Goal: Task Accomplishment & Management: Manage account settings

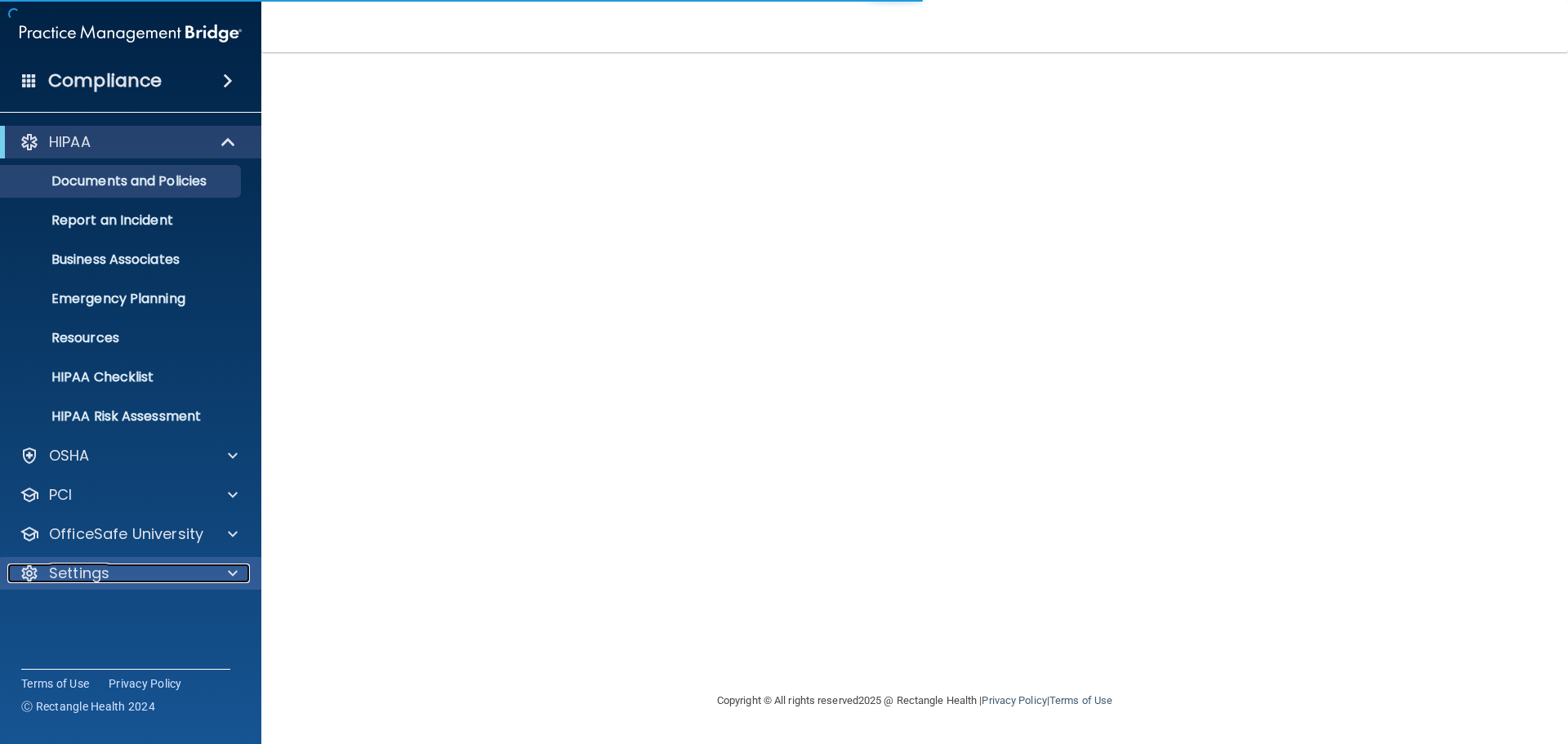
click at [64, 567] on p "Settings" at bounding box center [79, 573] width 60 height 20
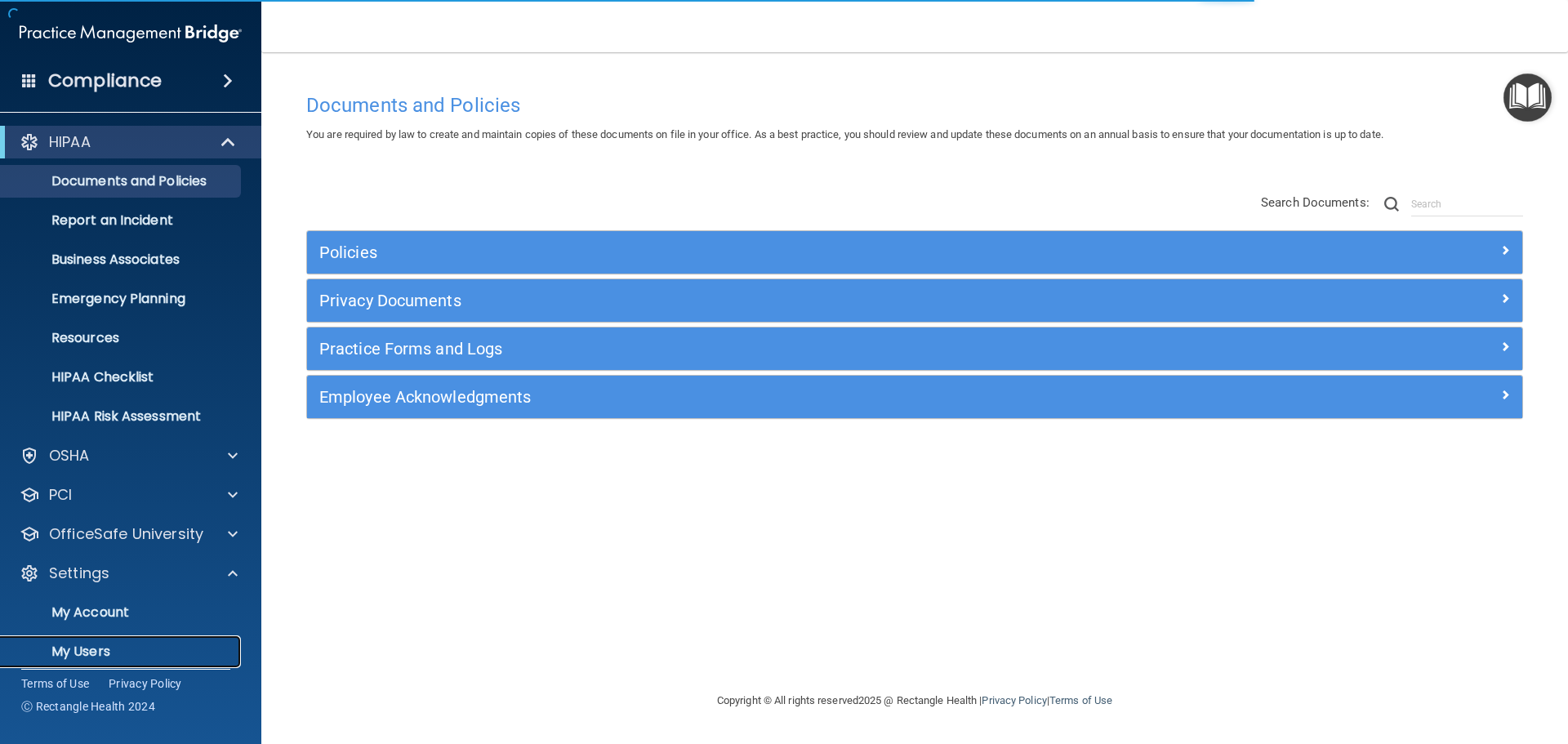
click at [91, 644] on p "My Users" at bounding box center [121, 652] width 223 height 16
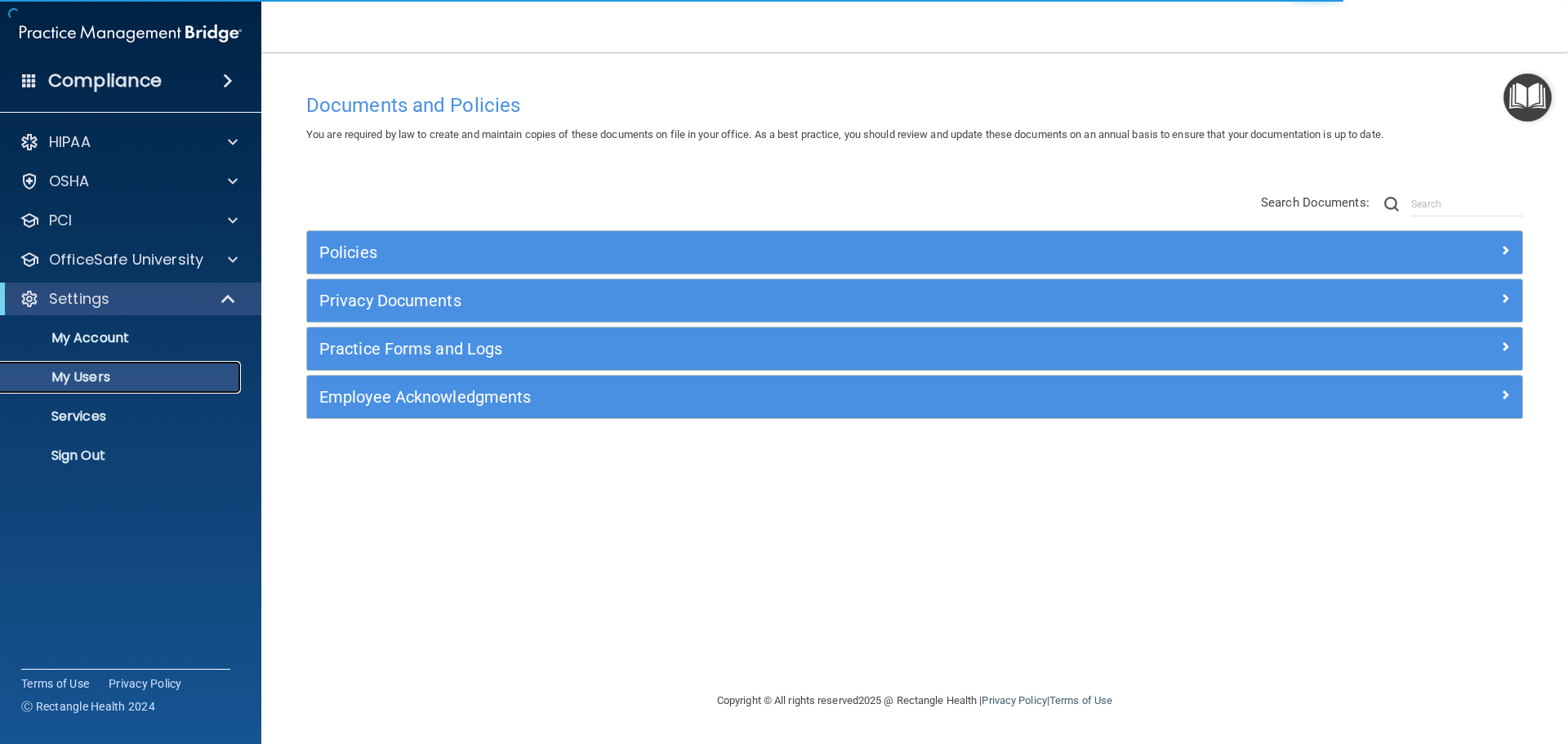
select select "20"
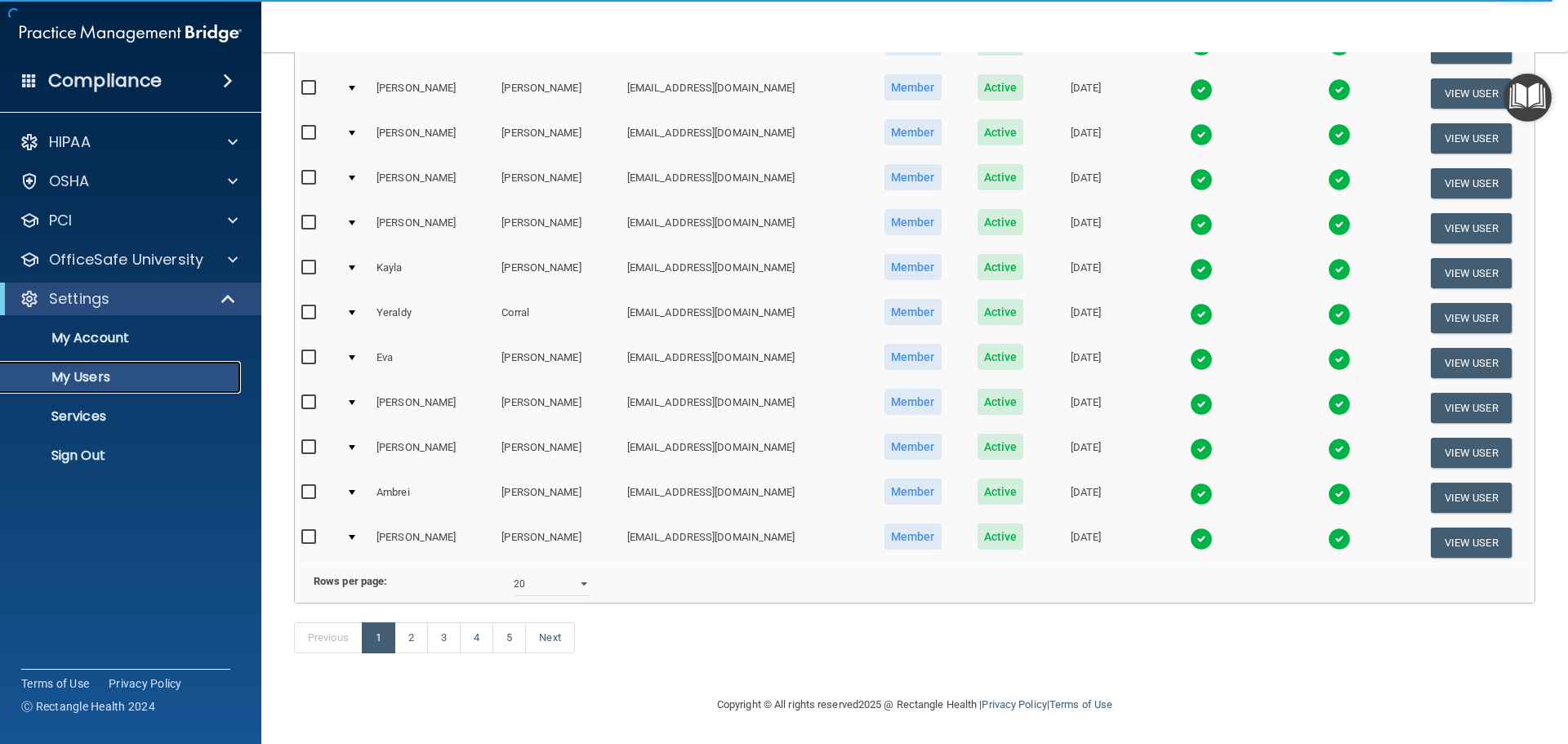
scroll to position [608, 0]
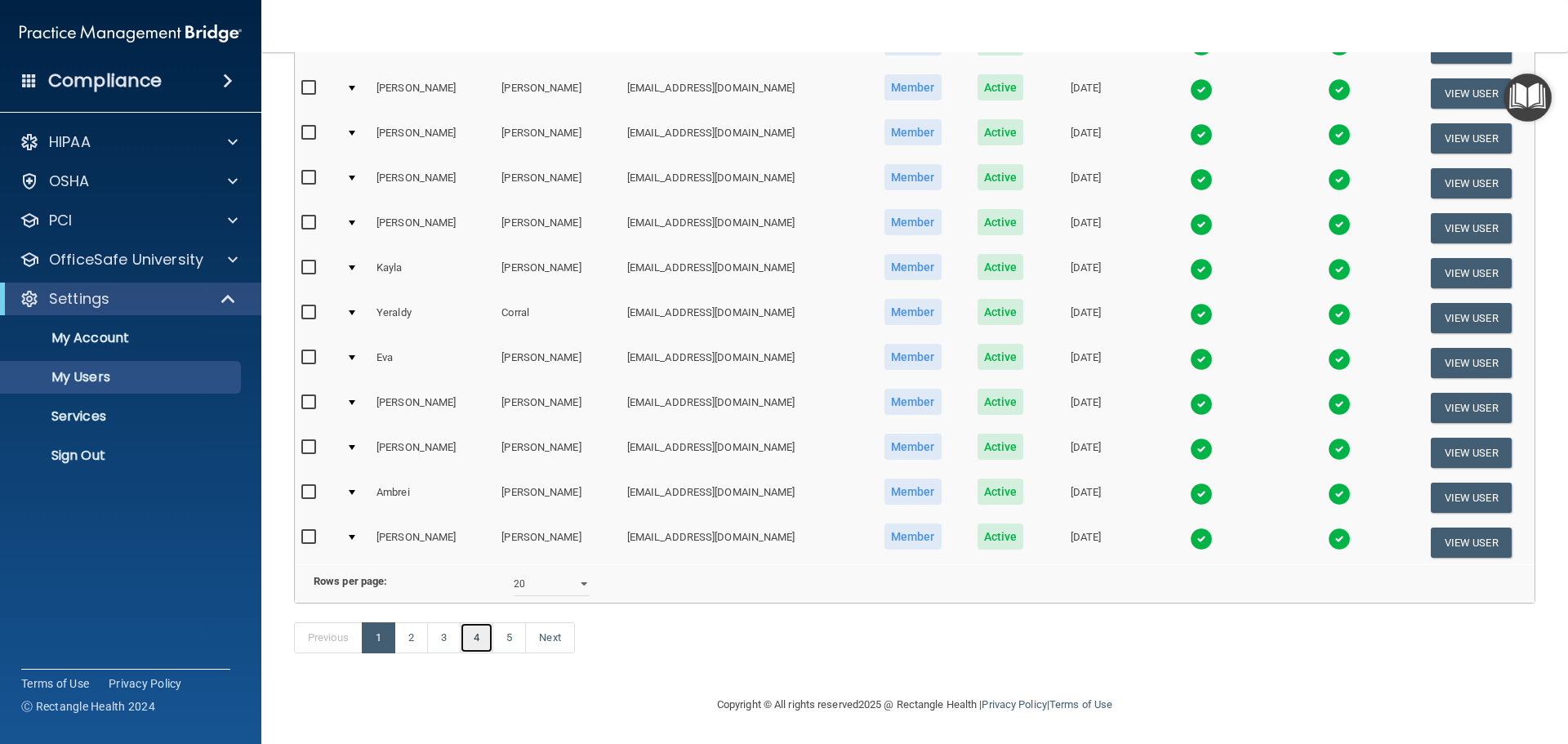
click at [475, 639] on link "4" at bounding box center [476, 638] width 34 height 31
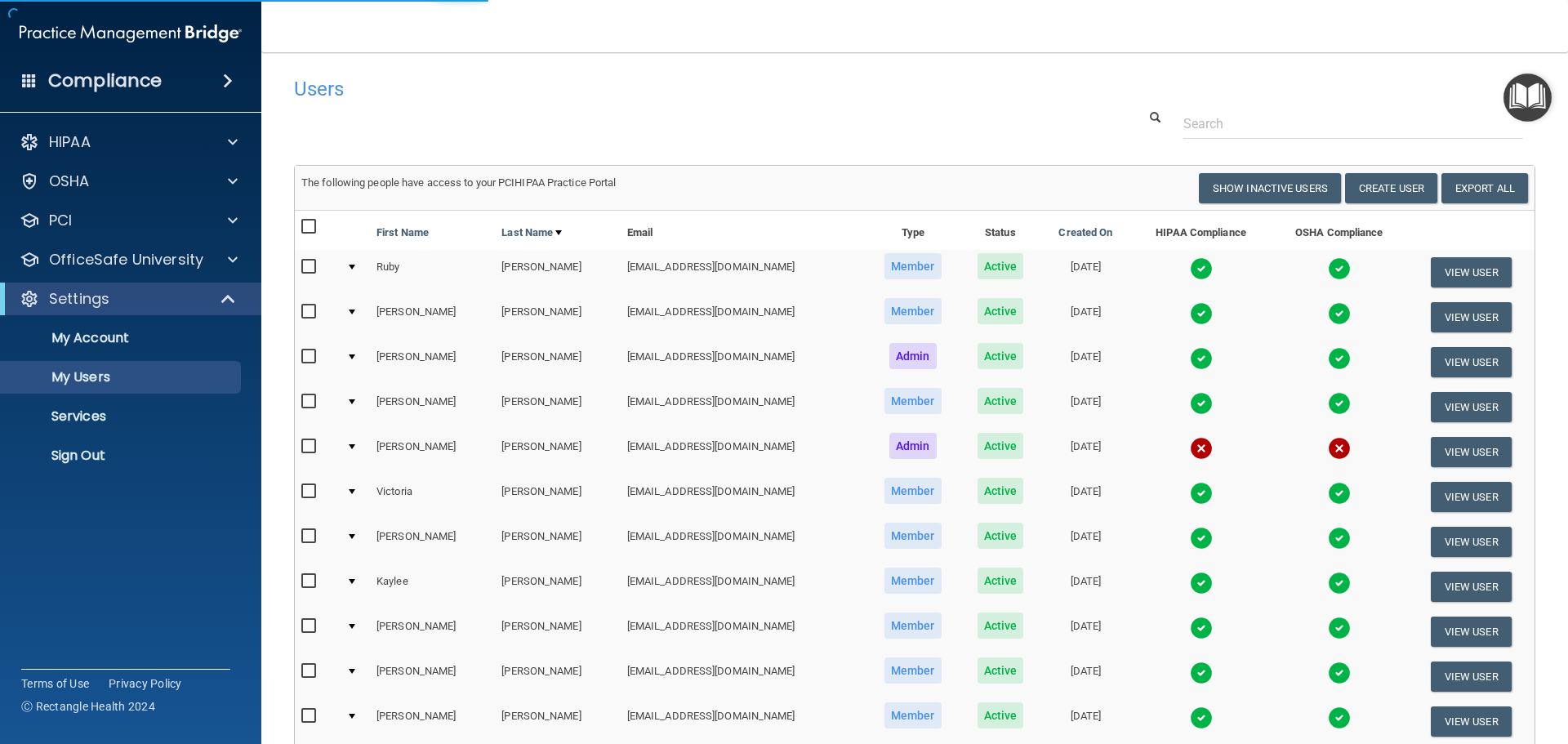
select select "20"
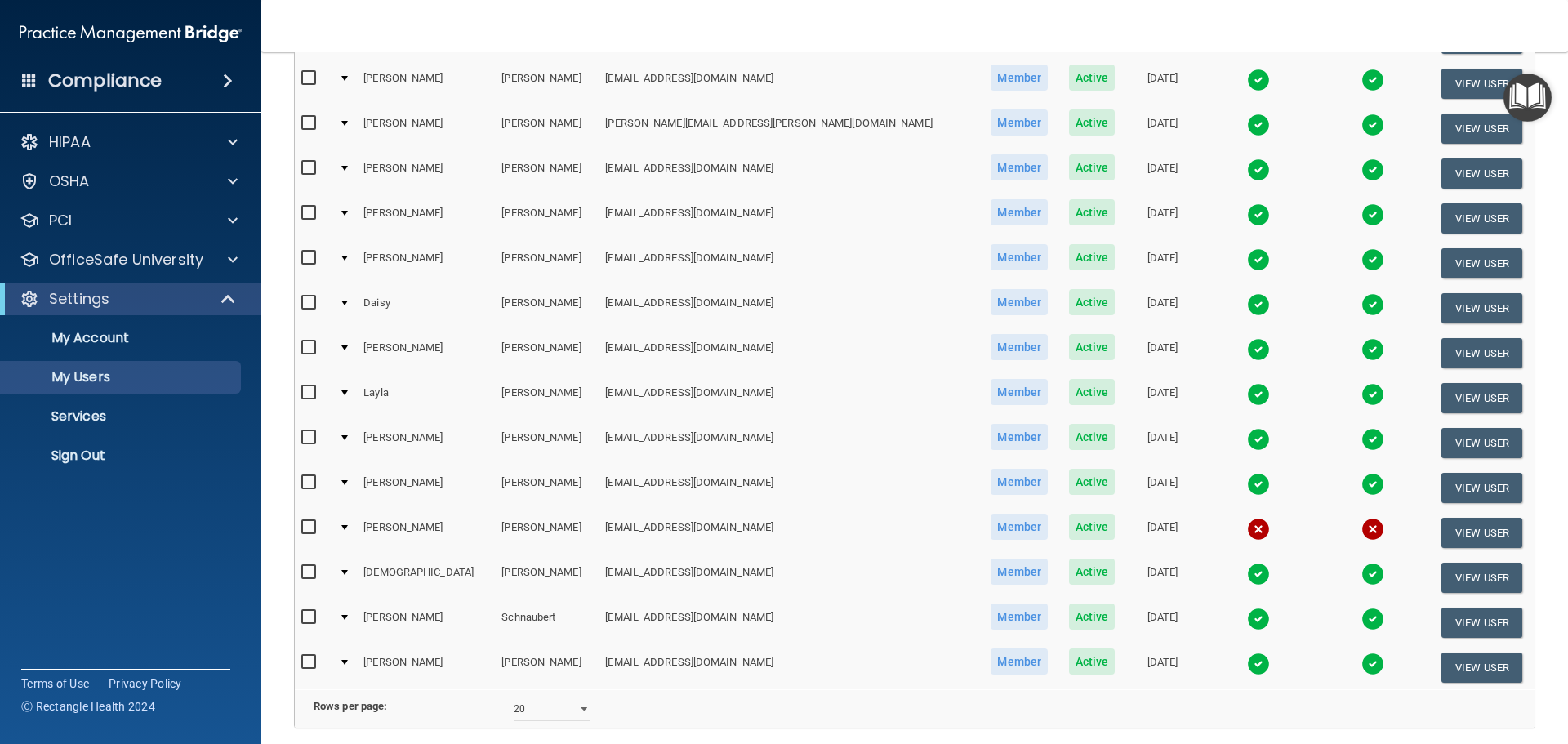
scroll to position [508, 0]
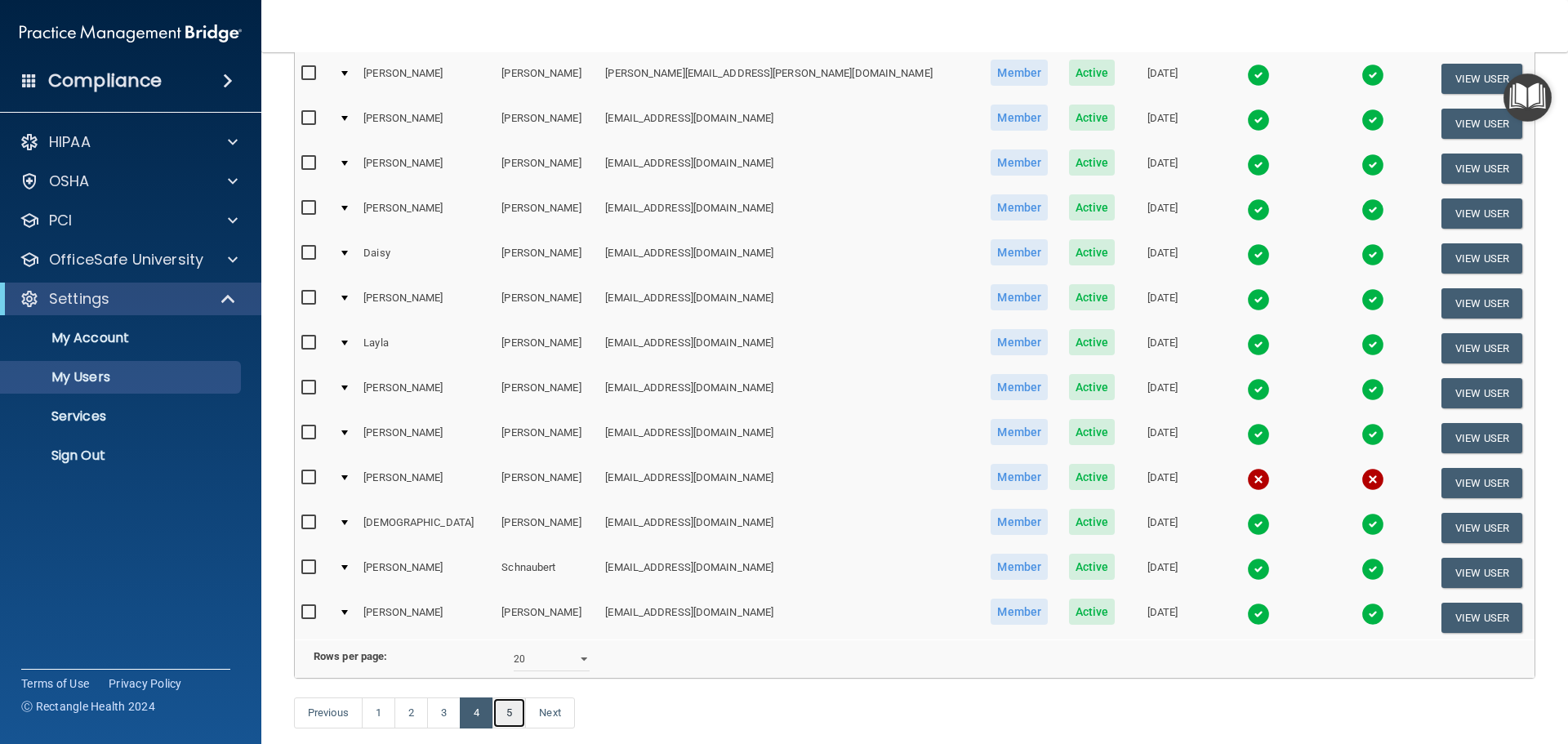
click at [515, 729] on link "5" at bounding box center [509, 713] width 34 height 31
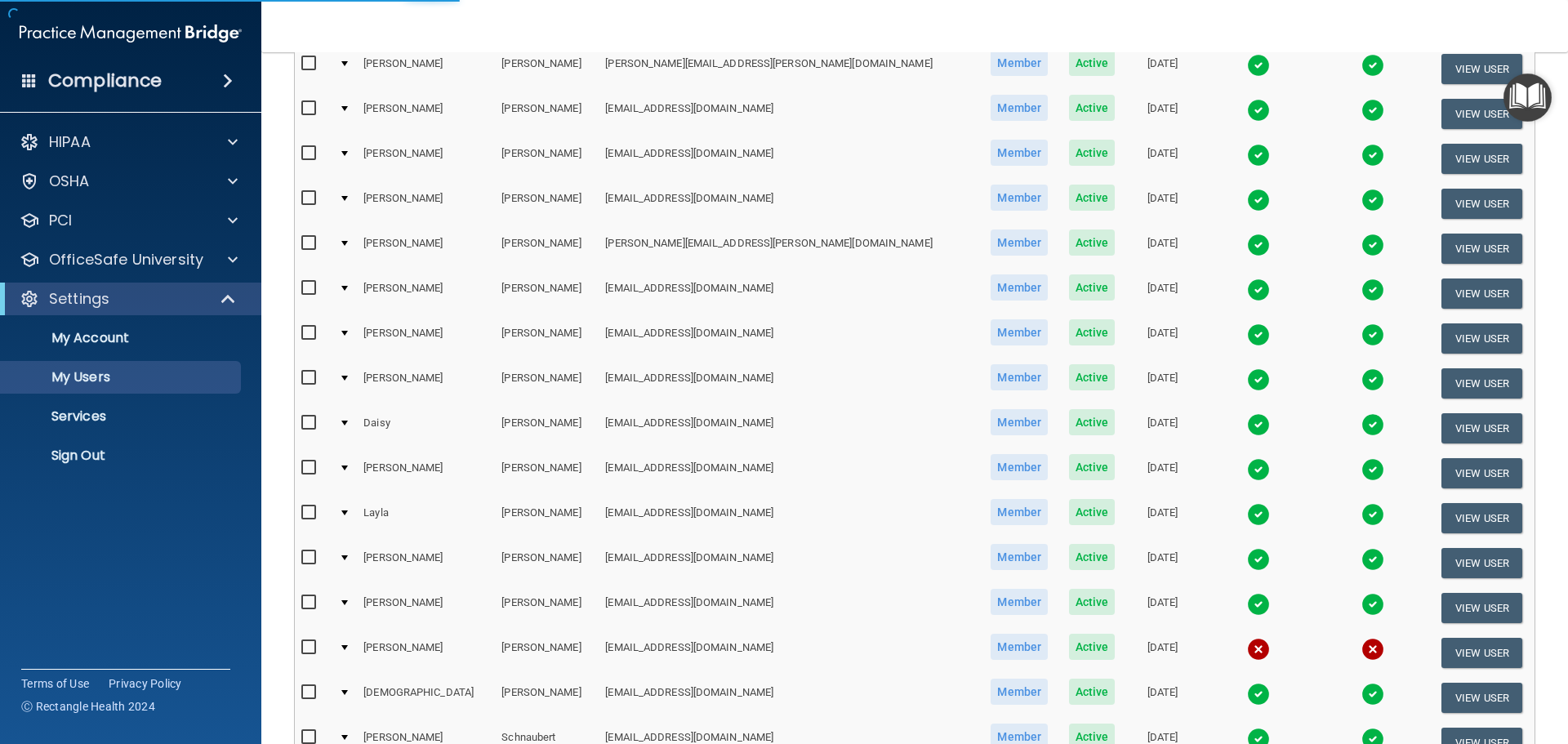
select select "20"
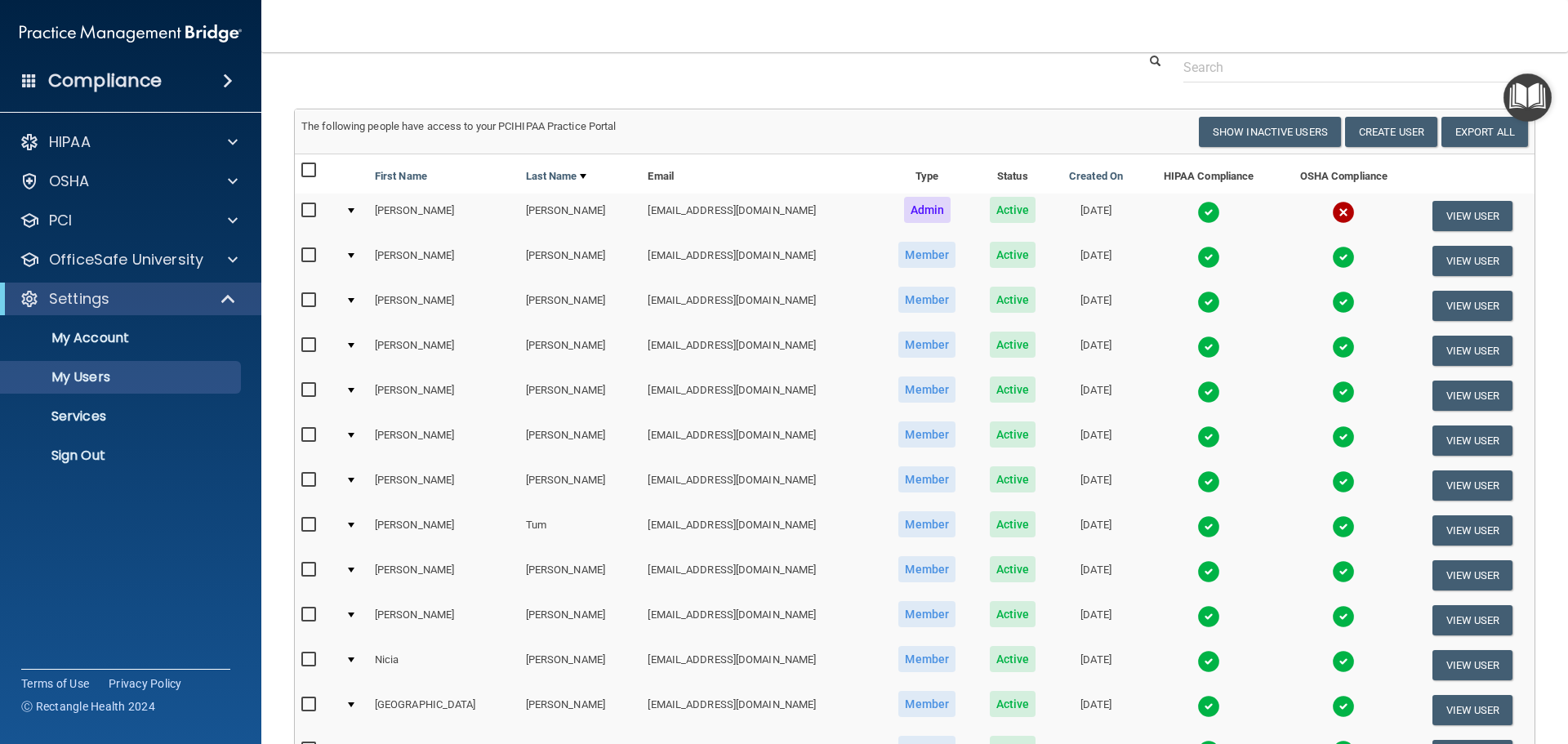
scroll to position [42, 0]
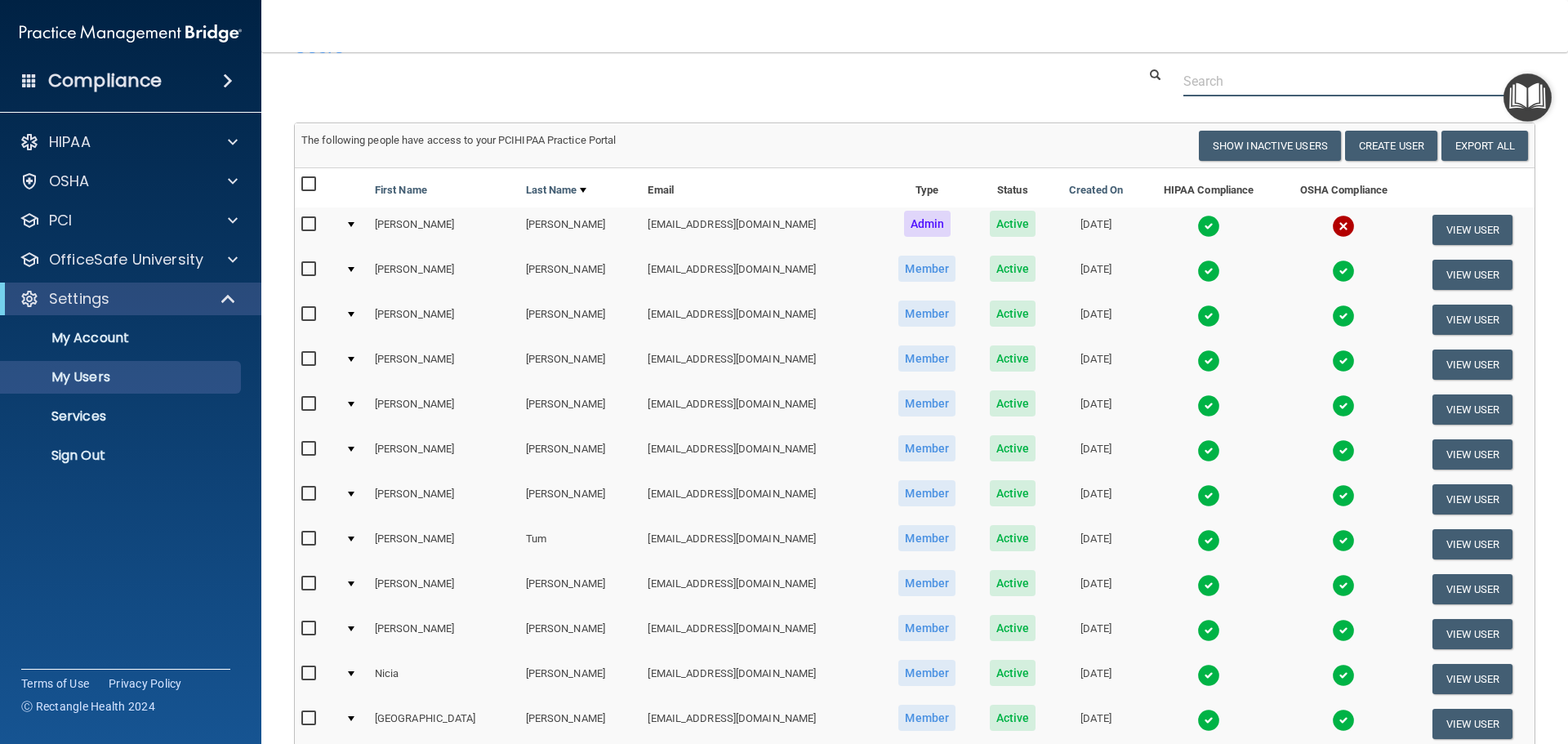
click at [1293, 82] on input "text" at bounding box center [1352, 81] width 340 height 30
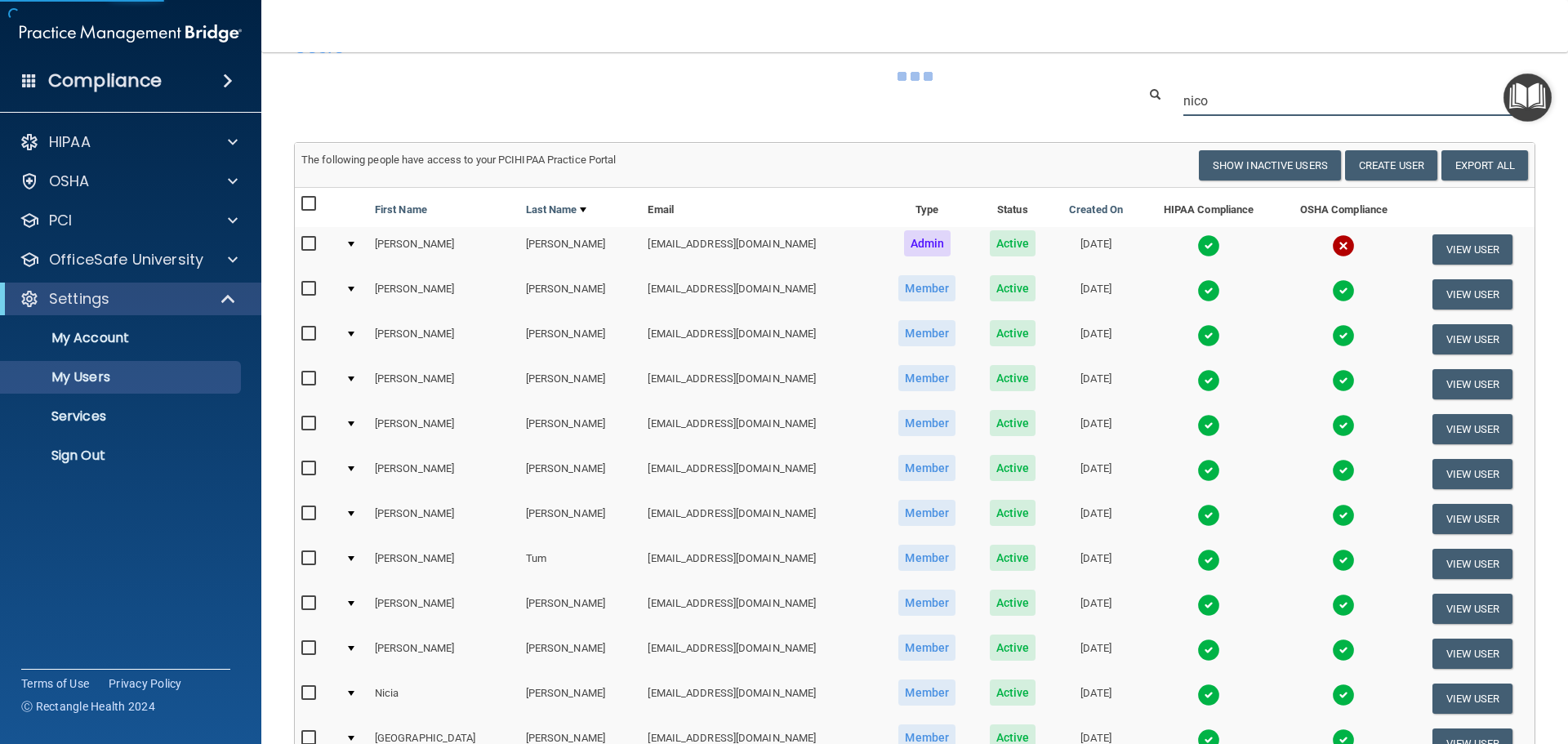
scroll to position [0, 0]
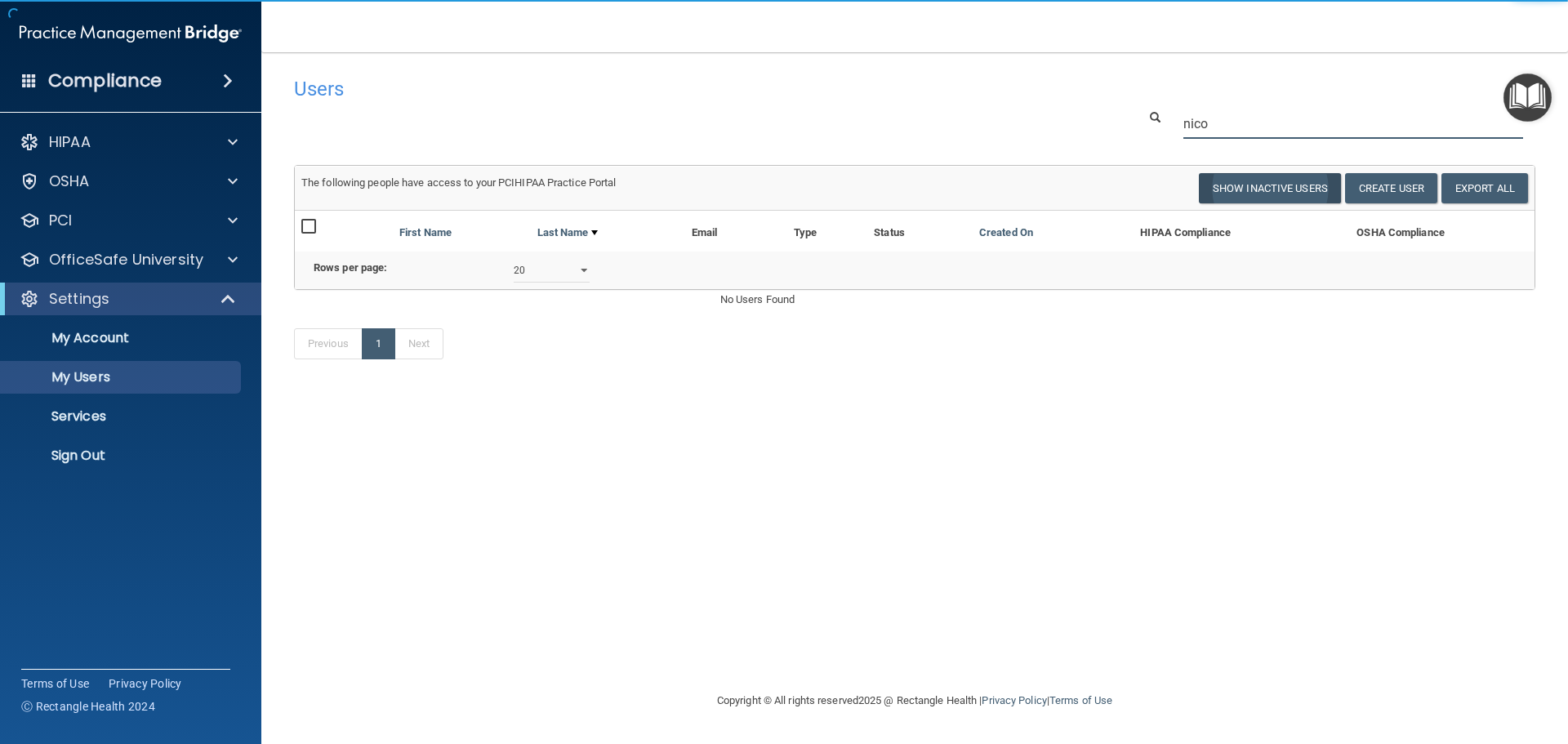
type input "nico"
click at [1284, 194] on button "Show Inactive Users" at bounding box center [1270, 188] width 142 height 30
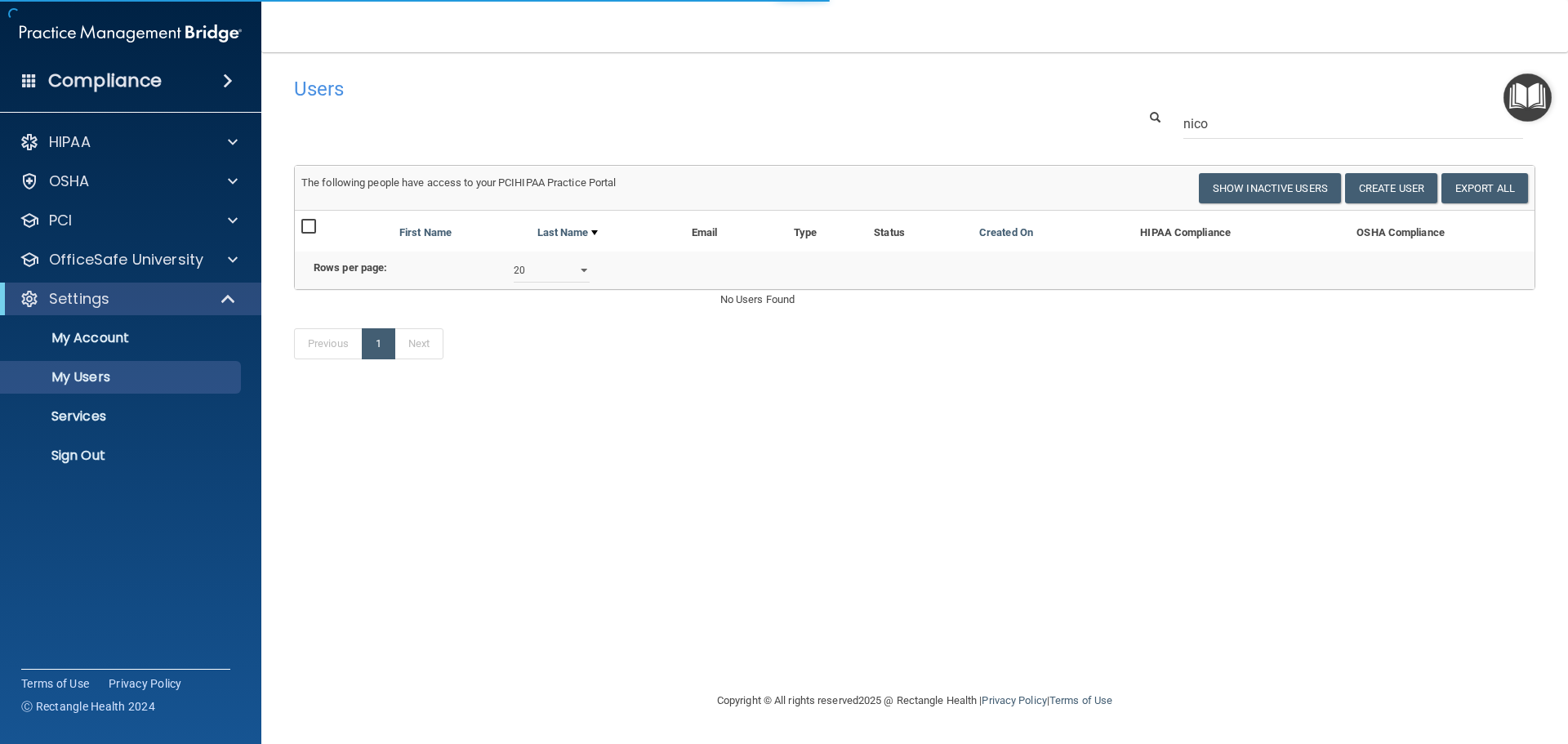
select select "20"
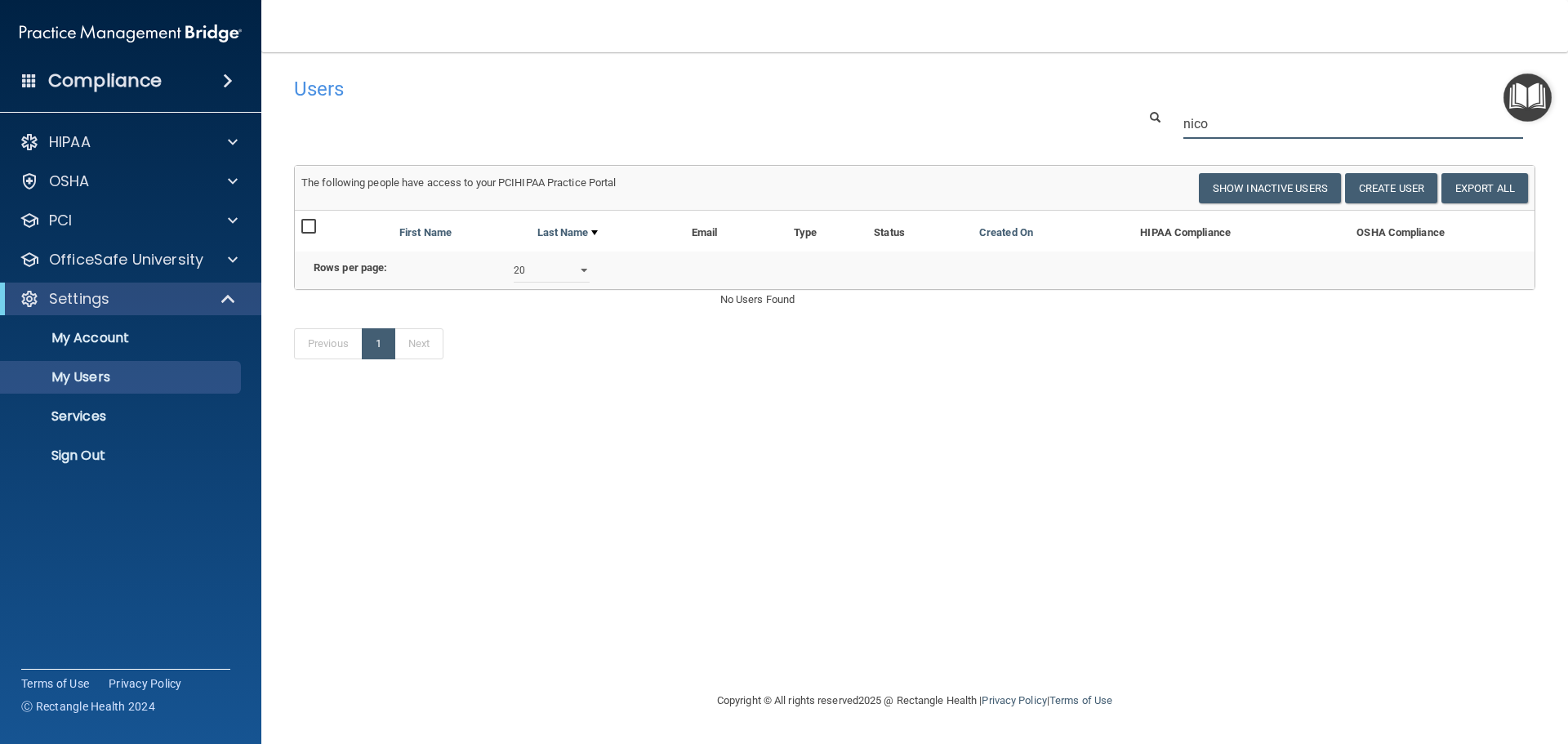
click at [1277, 130] on input "nico" at bounding box center [1352, 123] width 340 height 30
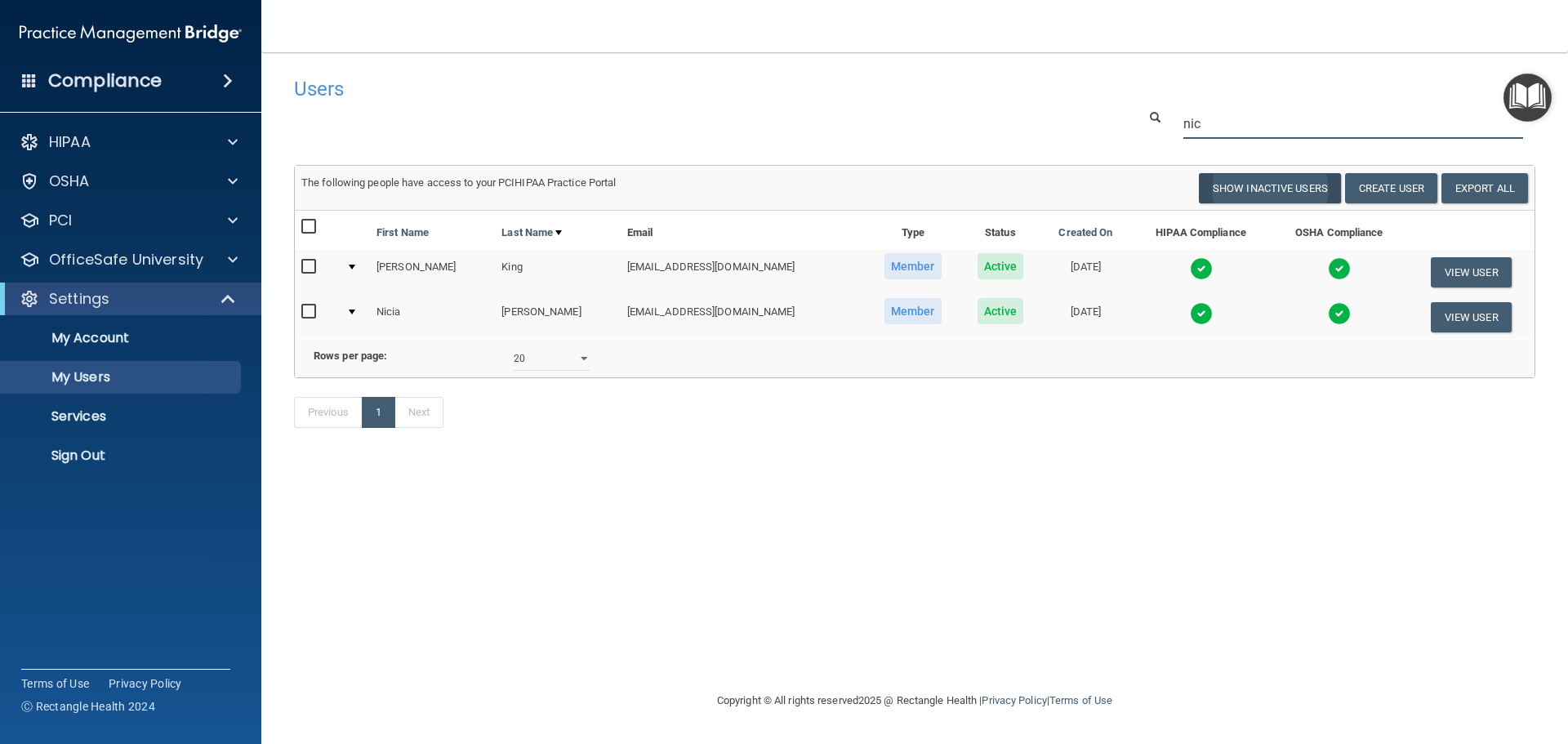
type input "nic"
drag, startPoint x: 1236, startPoint y: 181, endPoint x: 1228, endPoint y: 181, distance: 8.0
click at [1236, 181] on button "Show Inactive Users" at bounding box center [1270, 188] width 142 height 30
select select "20"
drag, startPoint x: 1205, startPoint y: 127, endPoint x: 1118, endPoint y: 133, distance: 87.2
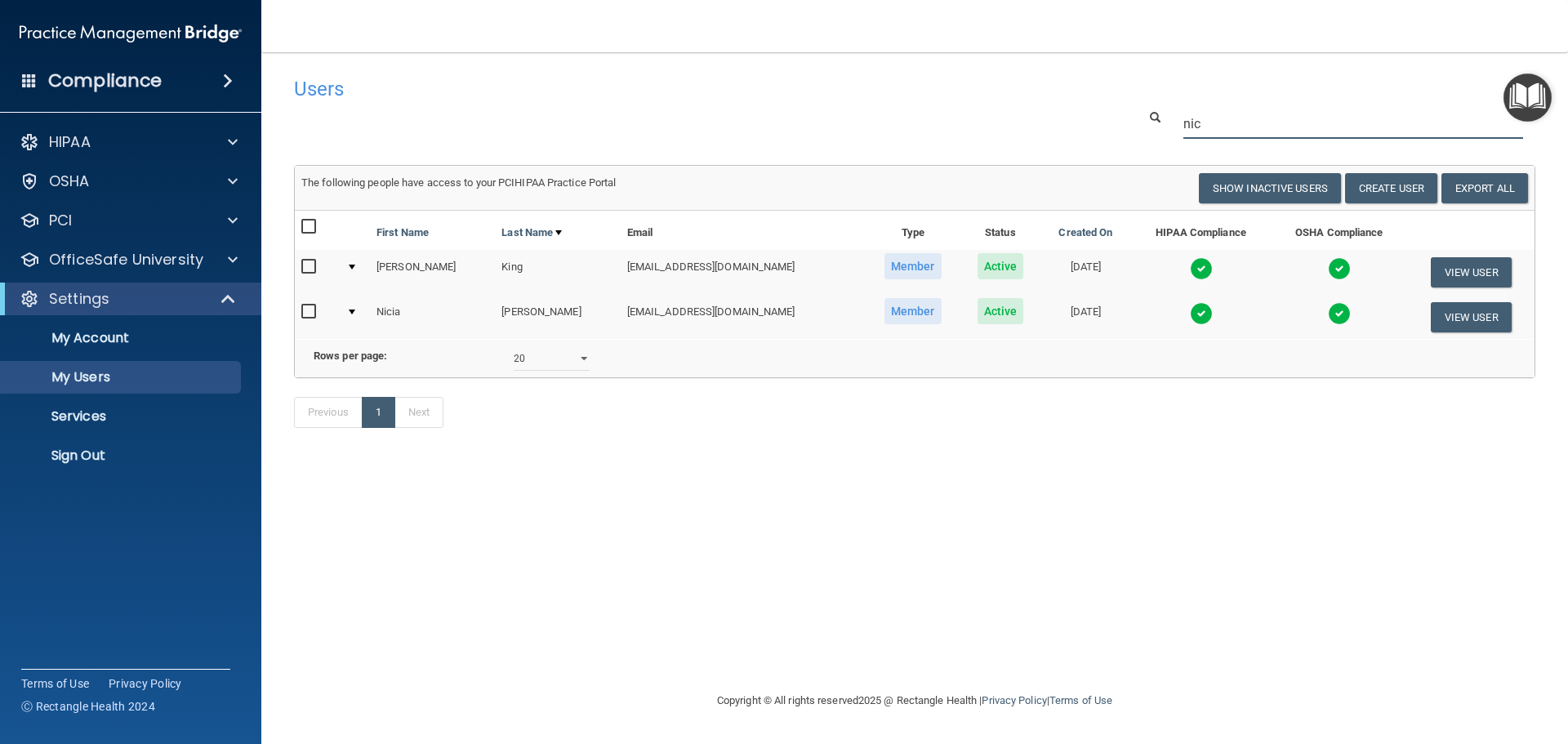
click at [1118, 133] on div "nic" at bounding box center [915, 123] width 1265 height 30
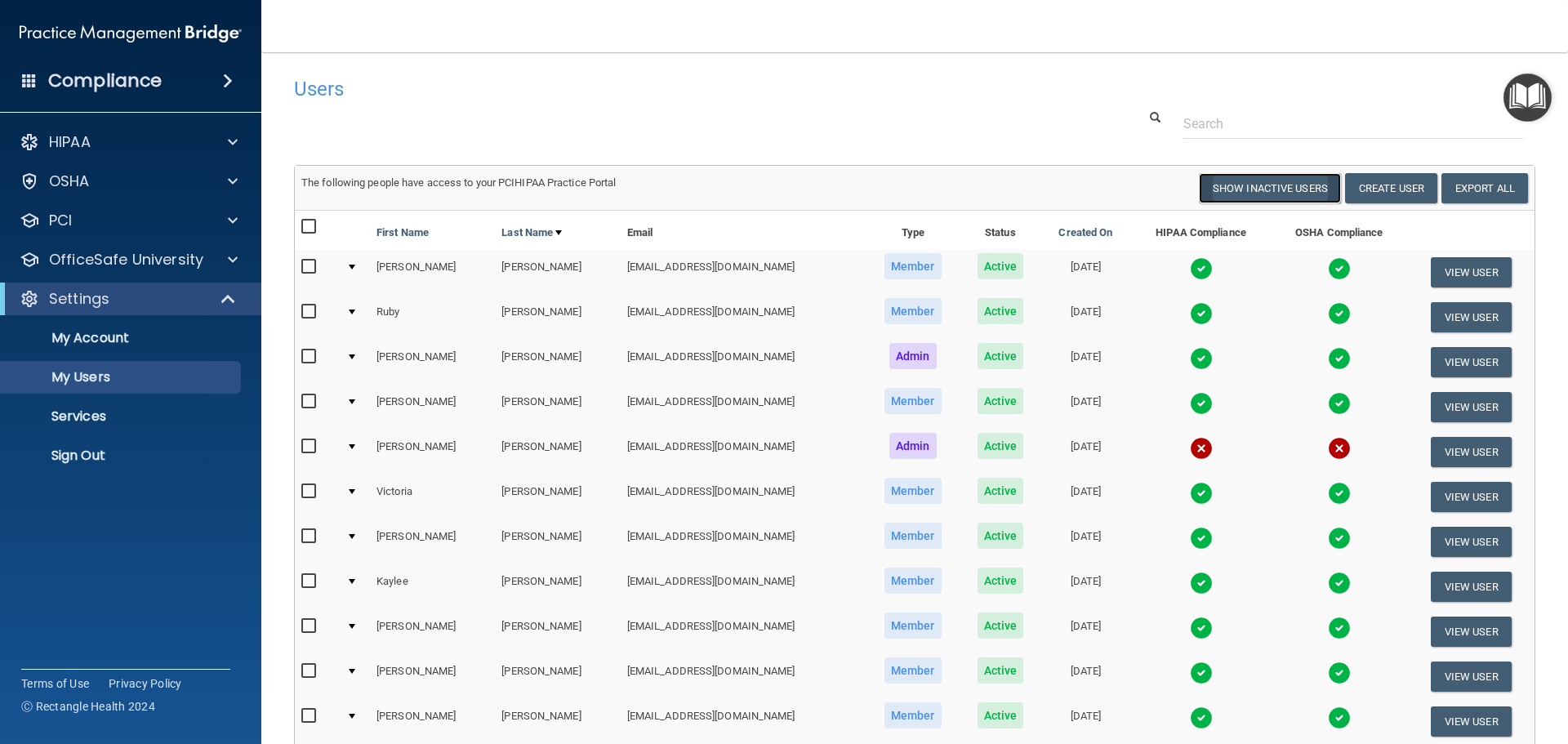
click at [1236, 191] on button "Show Inactive Users" at bounding box center [1270, 188] width 142 height 30
select select "20"
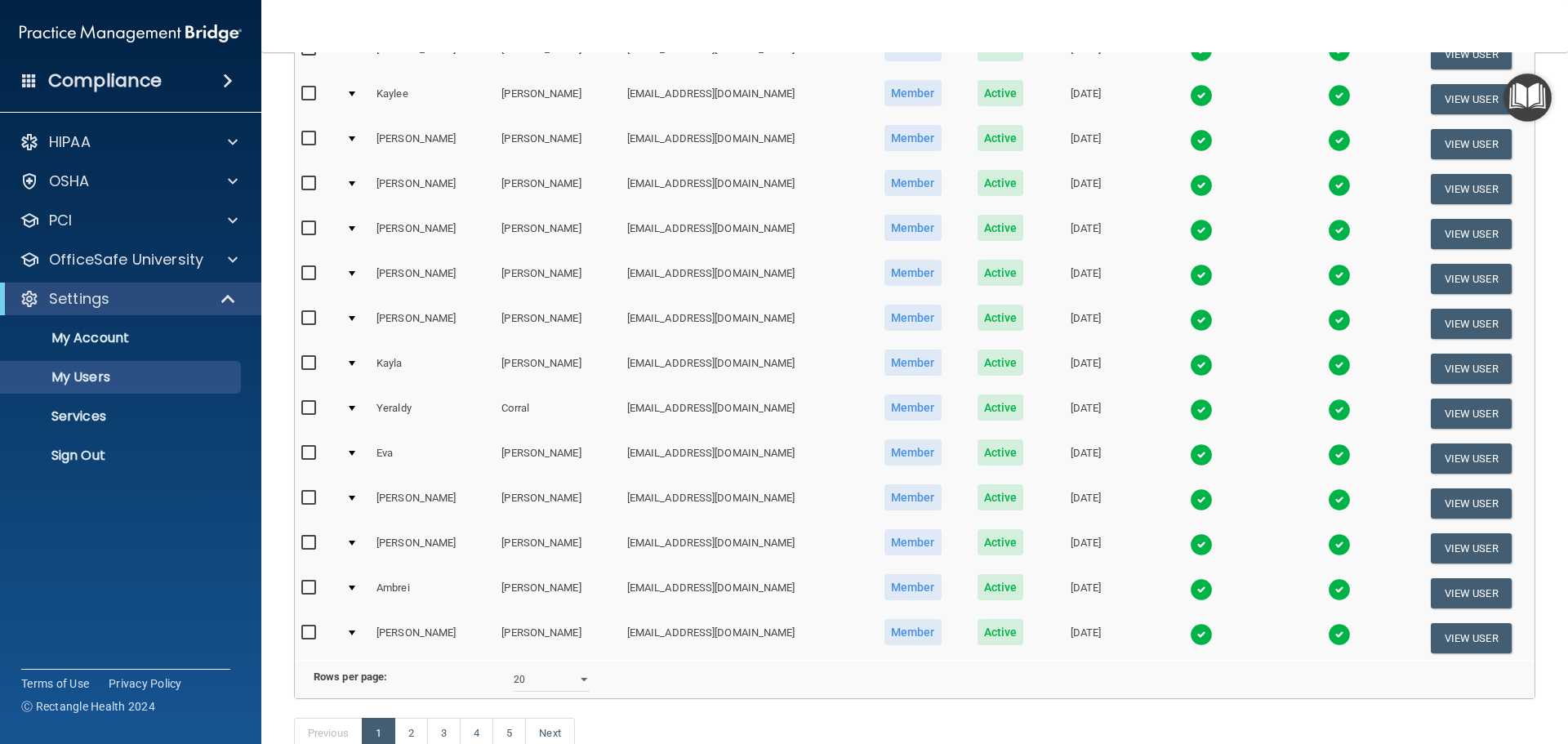
scroll to position [598, 0]
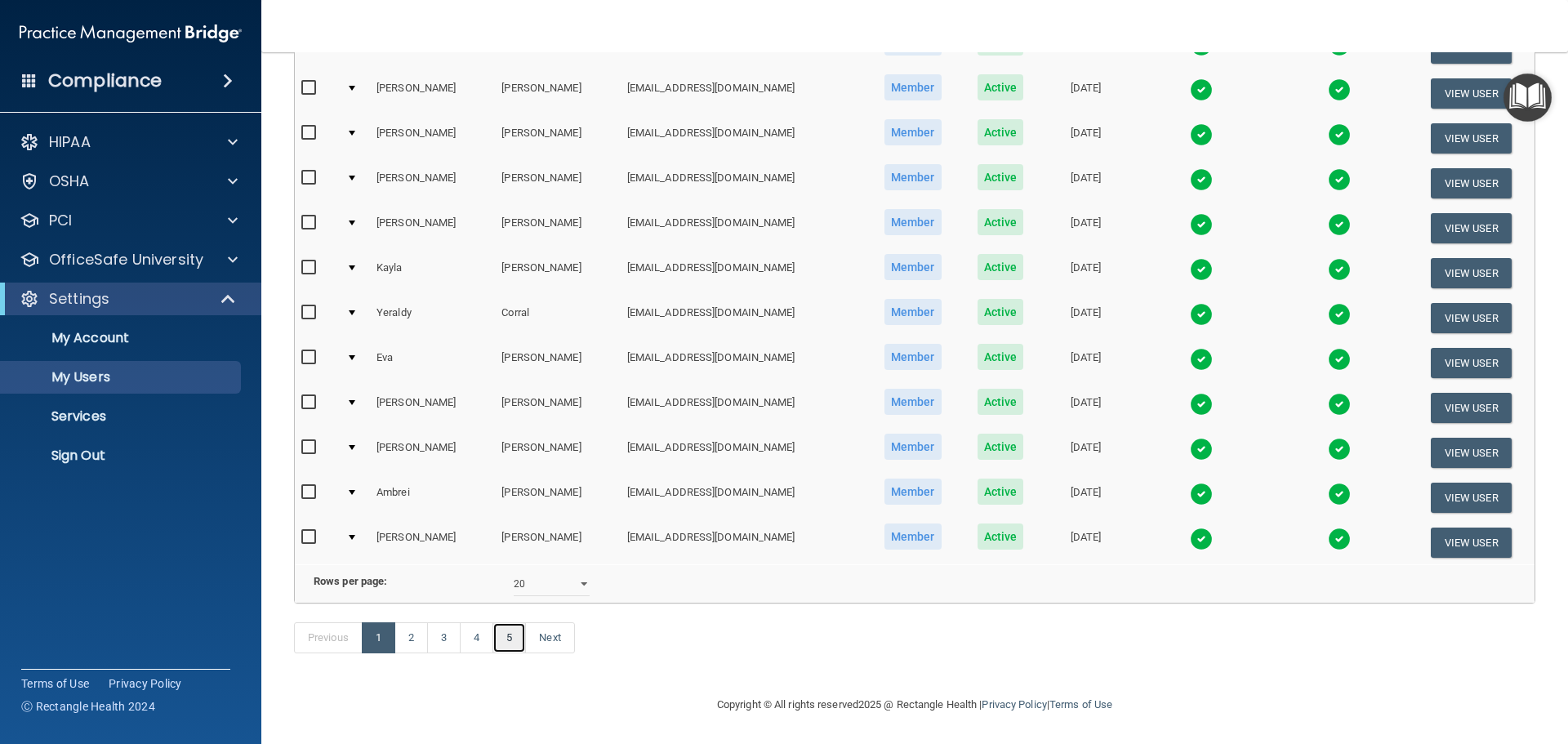
click at [503, 650] on link "5" at bounding box center [509, 638] width 34 height 31
select select "20"
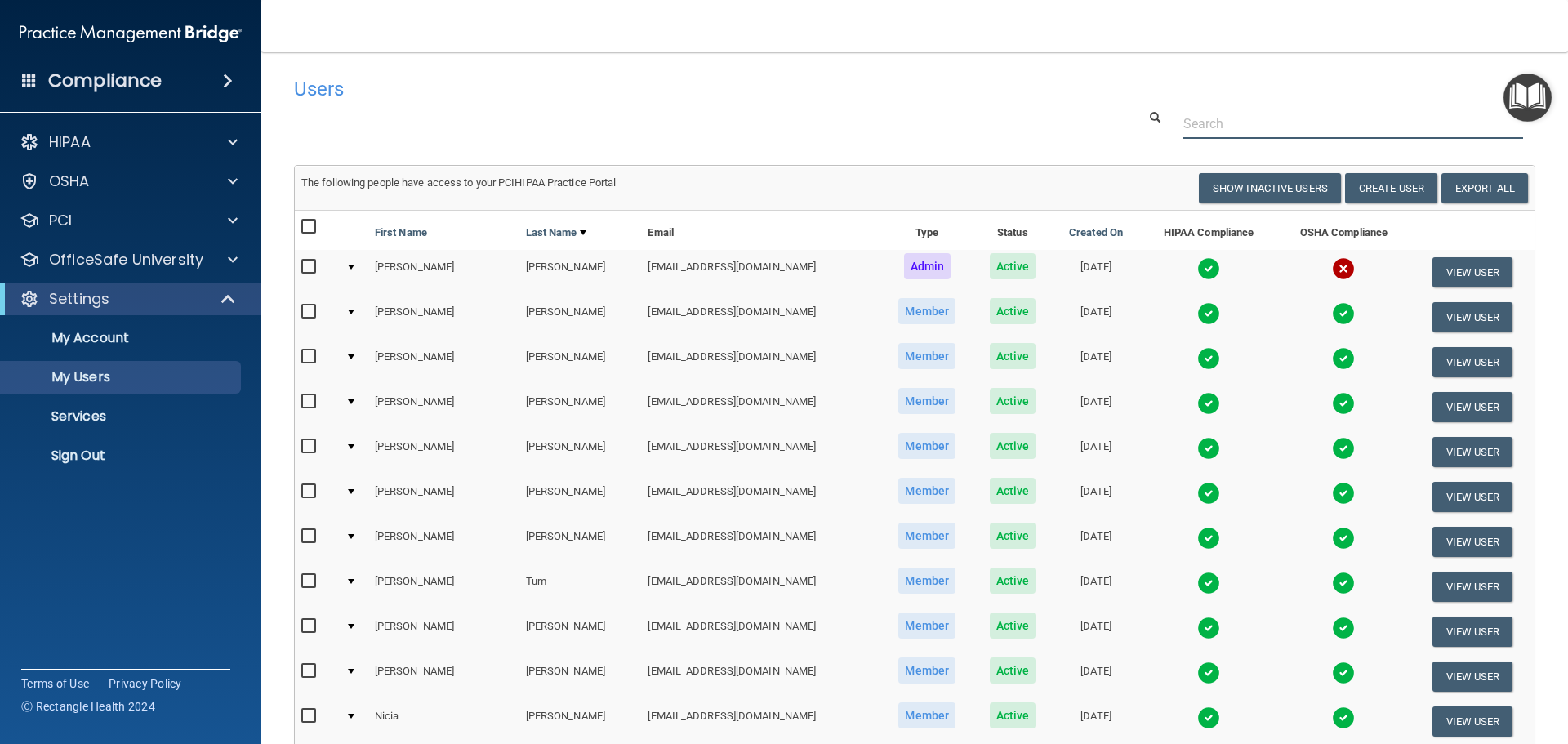
click at [1192, 125] on input "text" at bounding box center [1352, 123] width 340 height 30
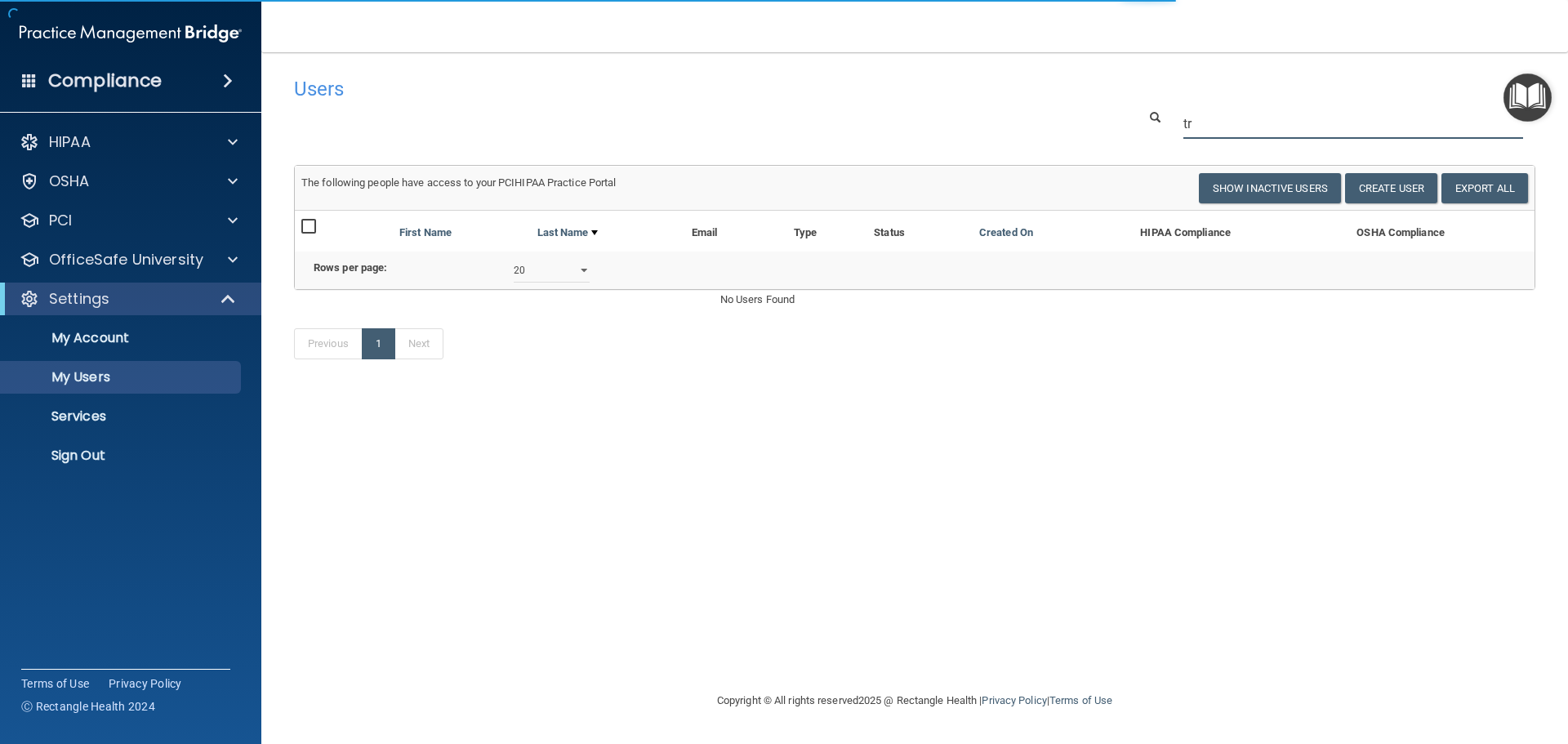
type input "t"
click at [1367, 184] on button "Create User" at bounding box center [1391, 188] width 92 height 30
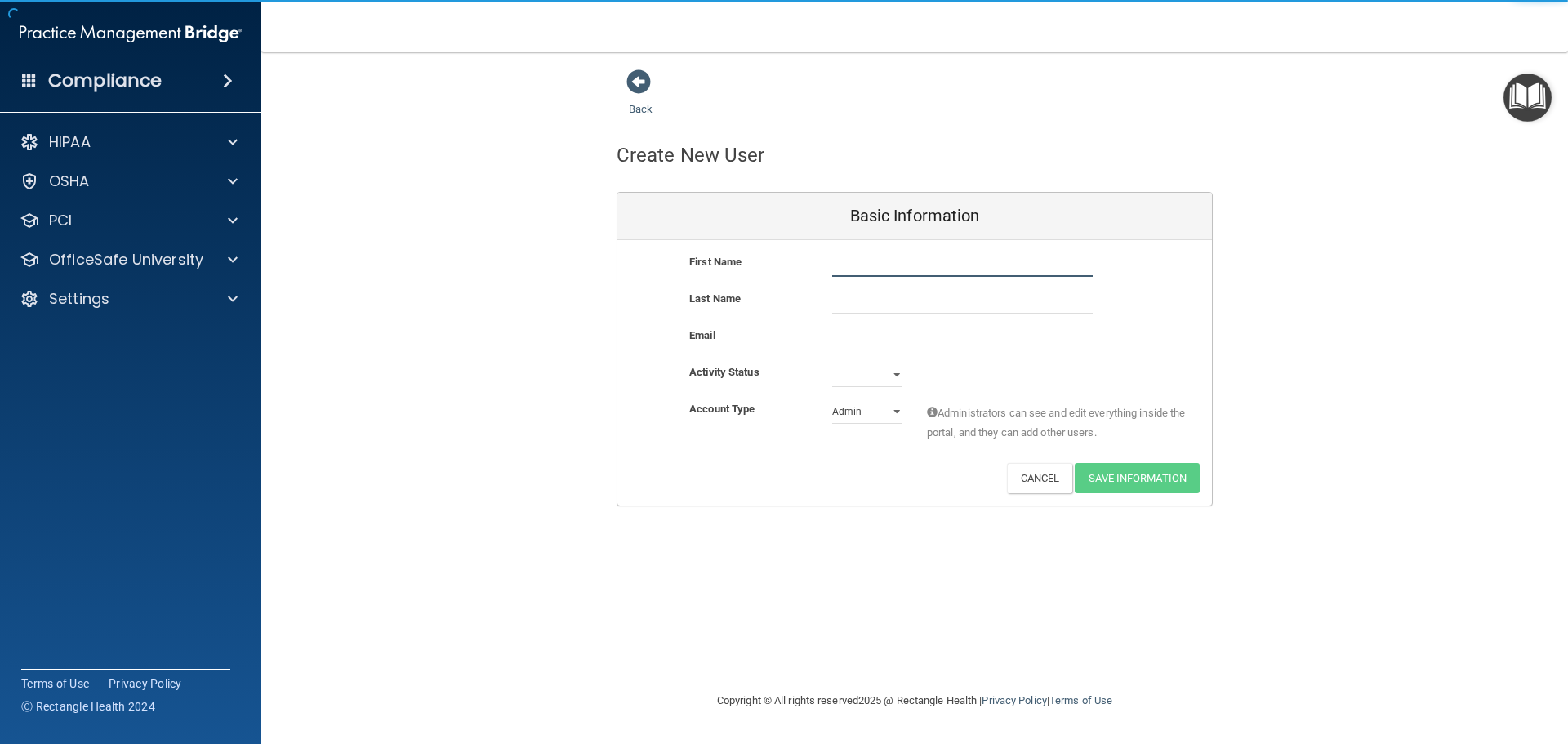
click at [837, 261] on input "text" at bounding box center [962, 265] width 260 height 24
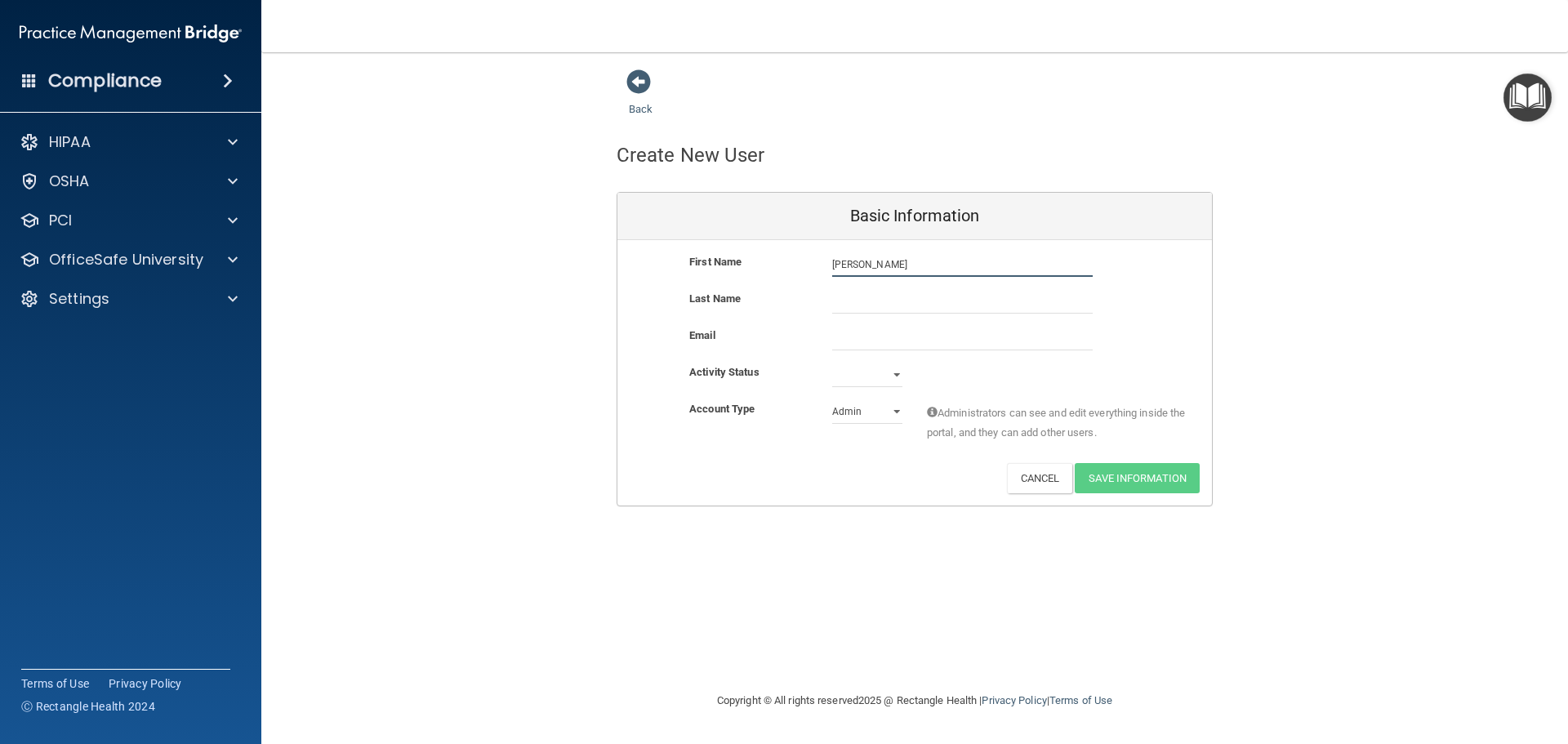
type input "[PERSON_NAME]"
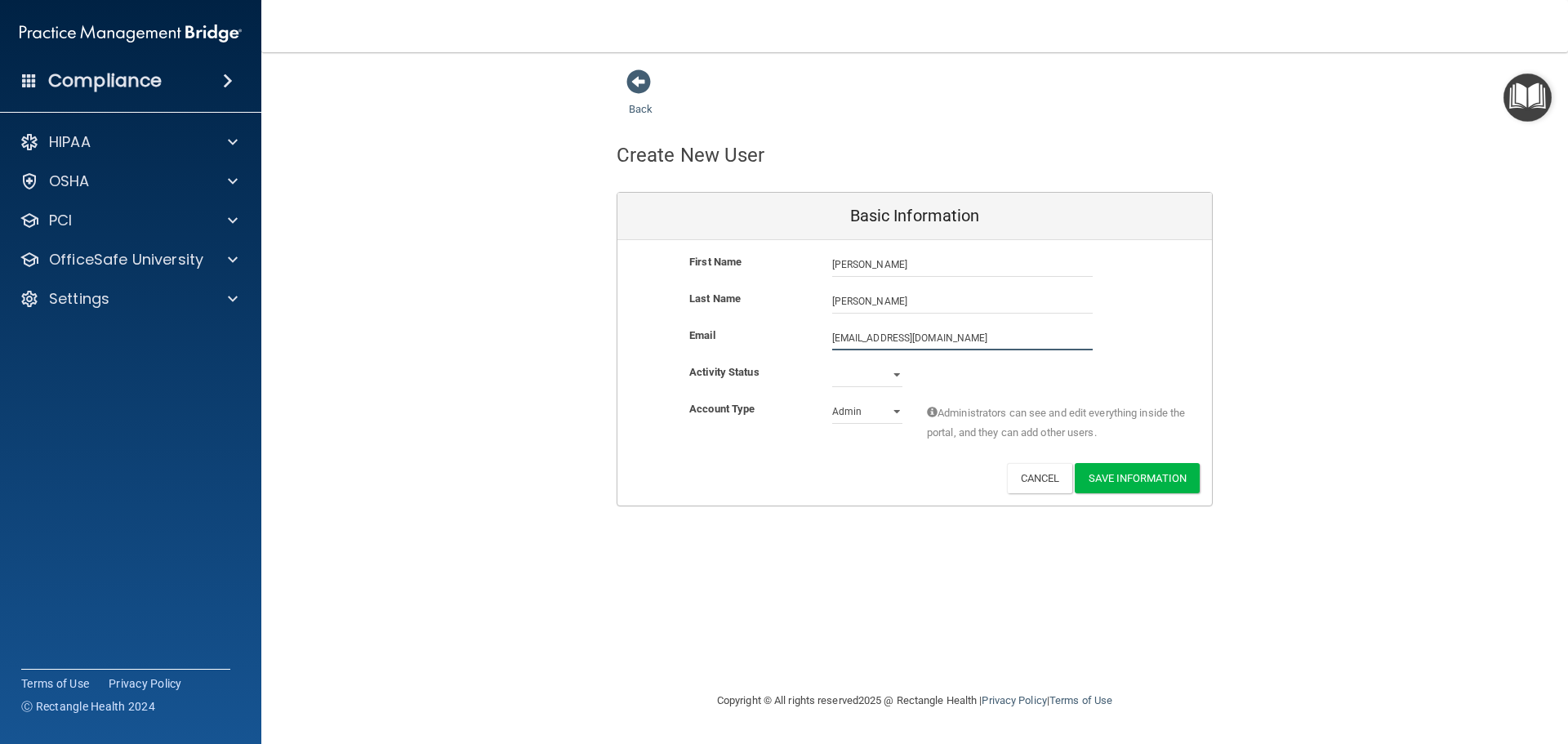
type input "[EMAIL_ADDRESS][DOMAIN_NAME]"
drag, startPoint x: 892, startPoint y: 377, endPoint x: 892, endPoint y: 385, distance: 8.0
click at [892, 377] on select "Active Inactive" at bounding box center [867, 375] width 70 height 24
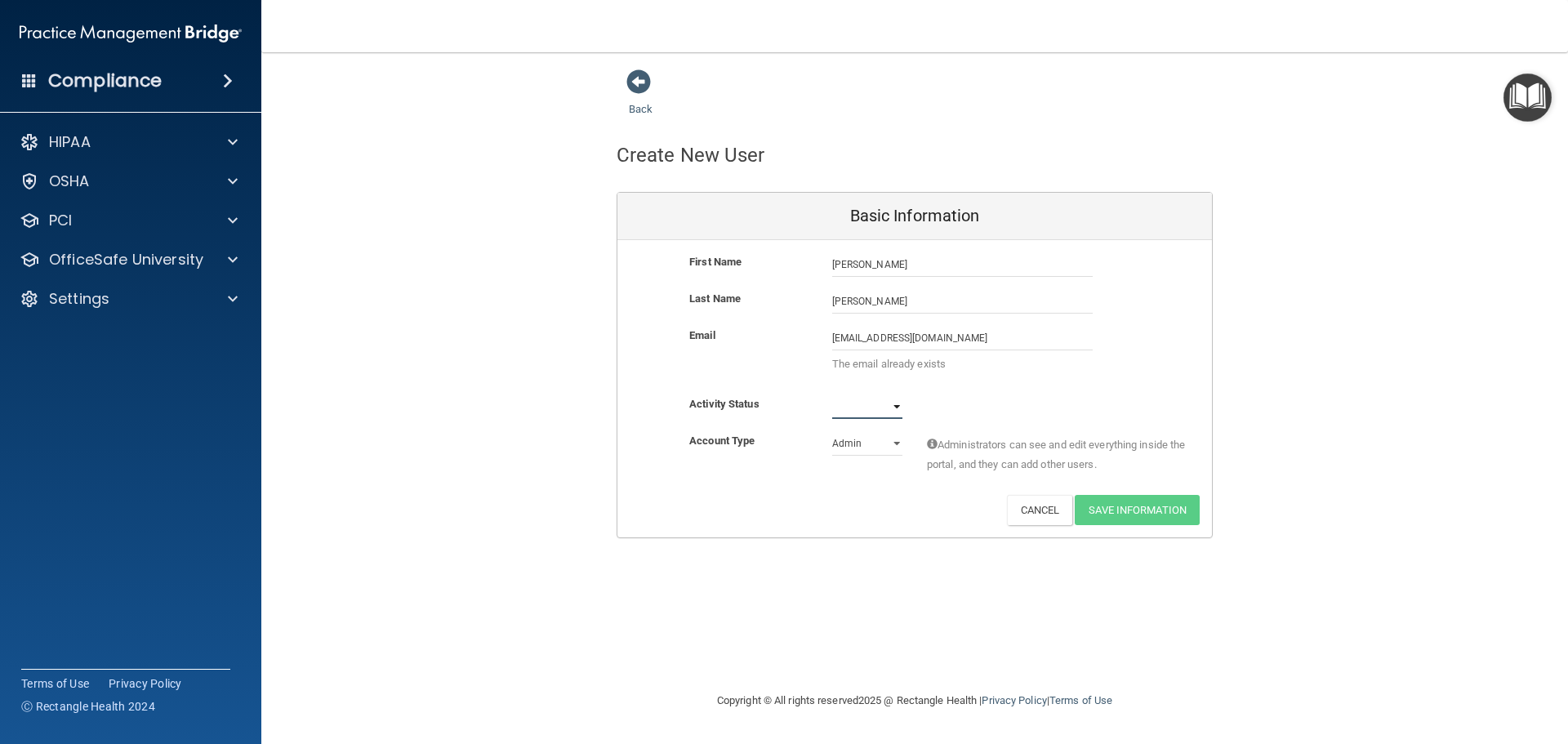
select select "active"
click at [832, 395] on select "Active Inactive" at bounding box center [867, 407] width 70 height 24
click at [898, 447] on select "Admin Member" at bounding box center [867, 444] width 70 height 24
select select "practice_member"
click at [832, 432] on select "Admin Member" at bounding box center [867, 444] width 70 height 24
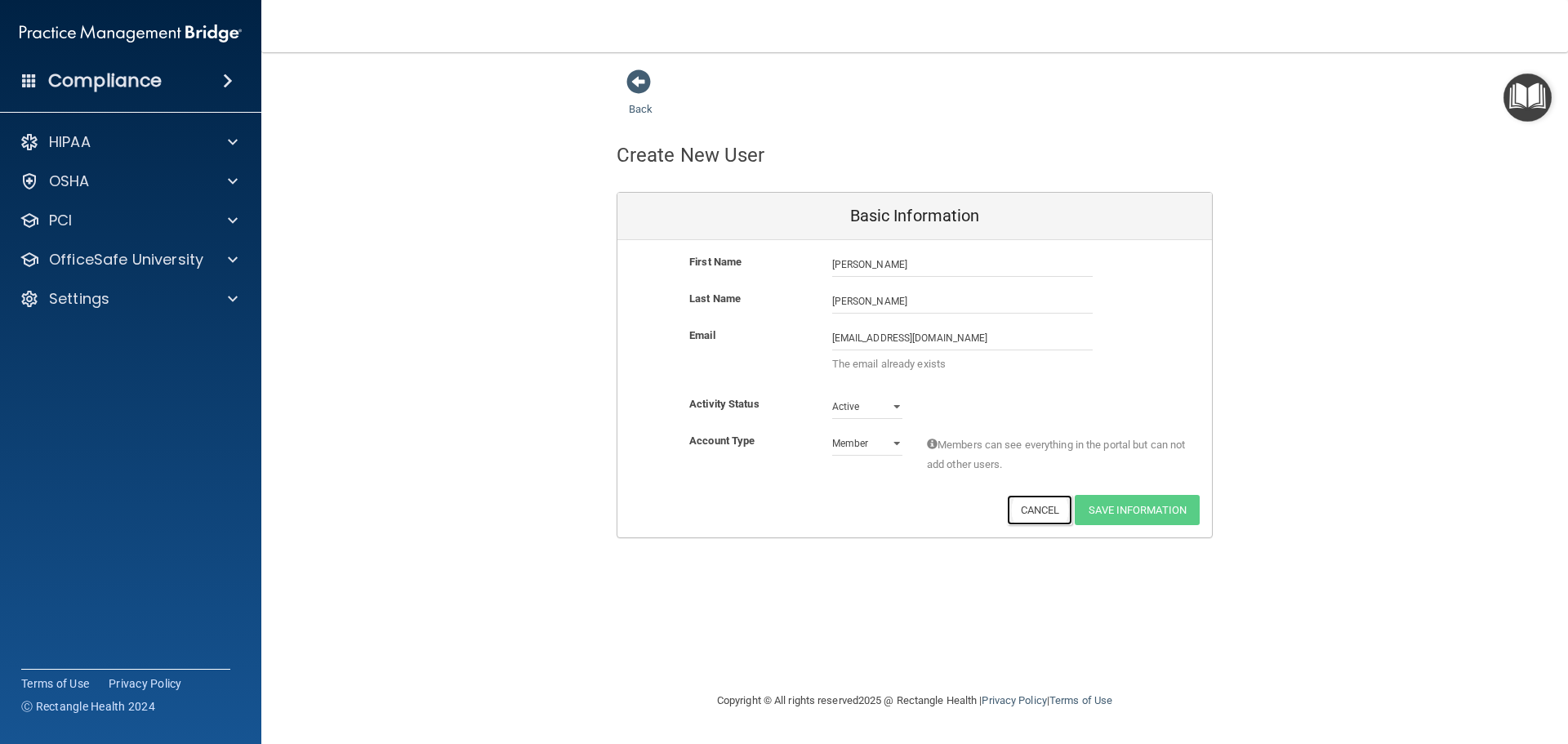
click at [1053, 520] on button "Cancel" at bounding box center [1039, 510] width 66 height 30
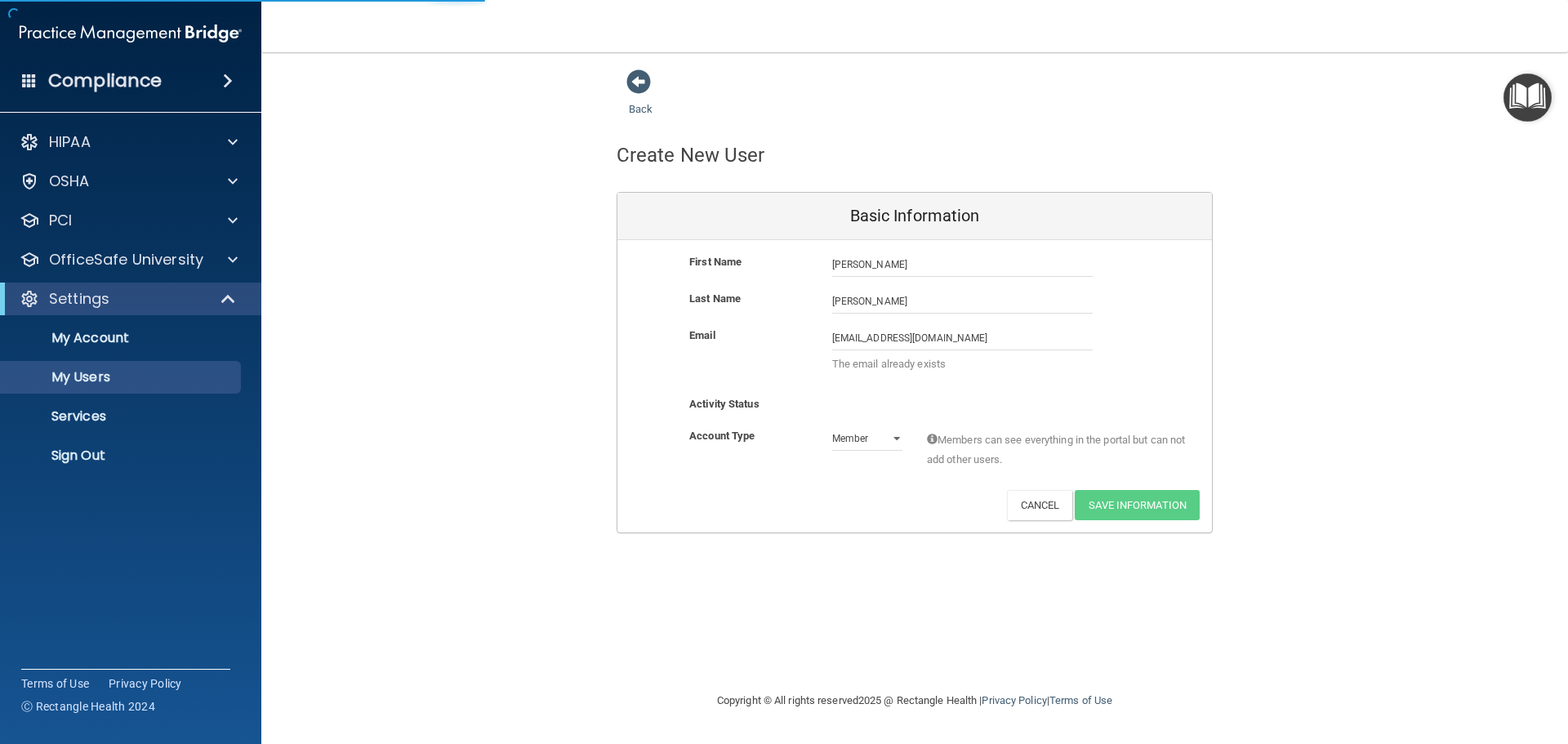
select select "20"
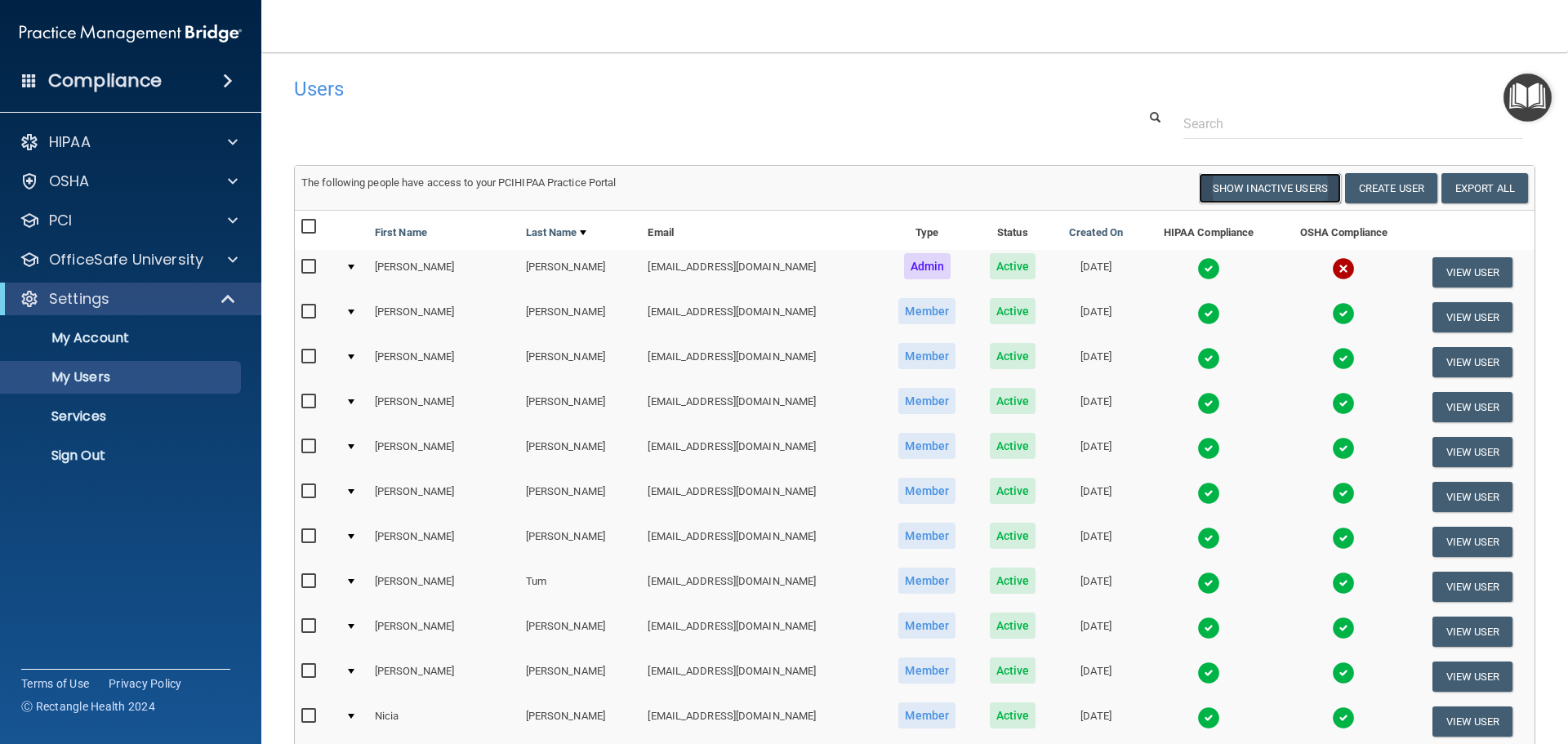
click at [1284, 181] on button "Show Inactive Users" at bounding box center [1270, 188] width 142 height 30
select select "20"
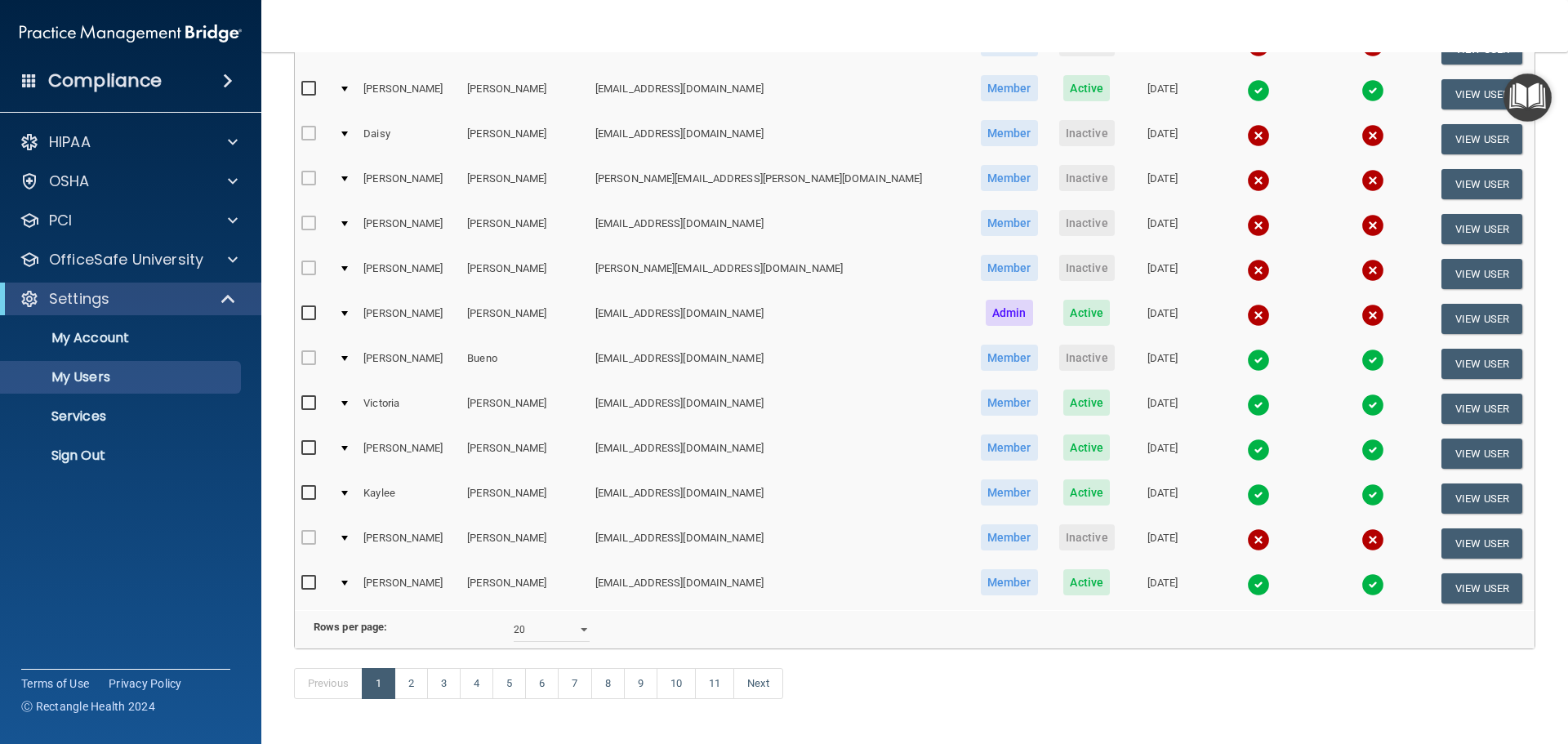
scroll to position [558, 0]
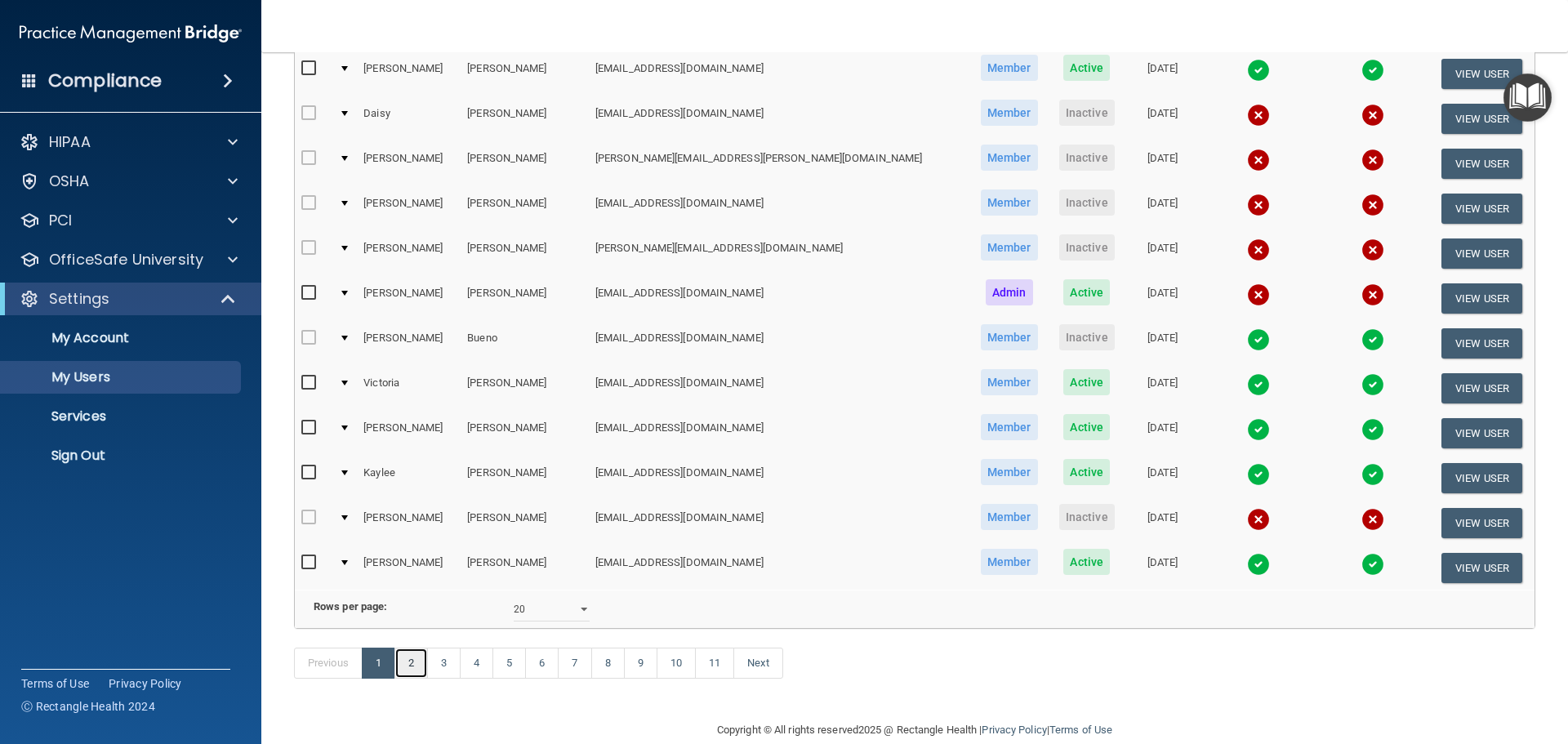
click at [420, 679] on link "2" at bounding box center [411, 663] width 34 height 31
select select "20"
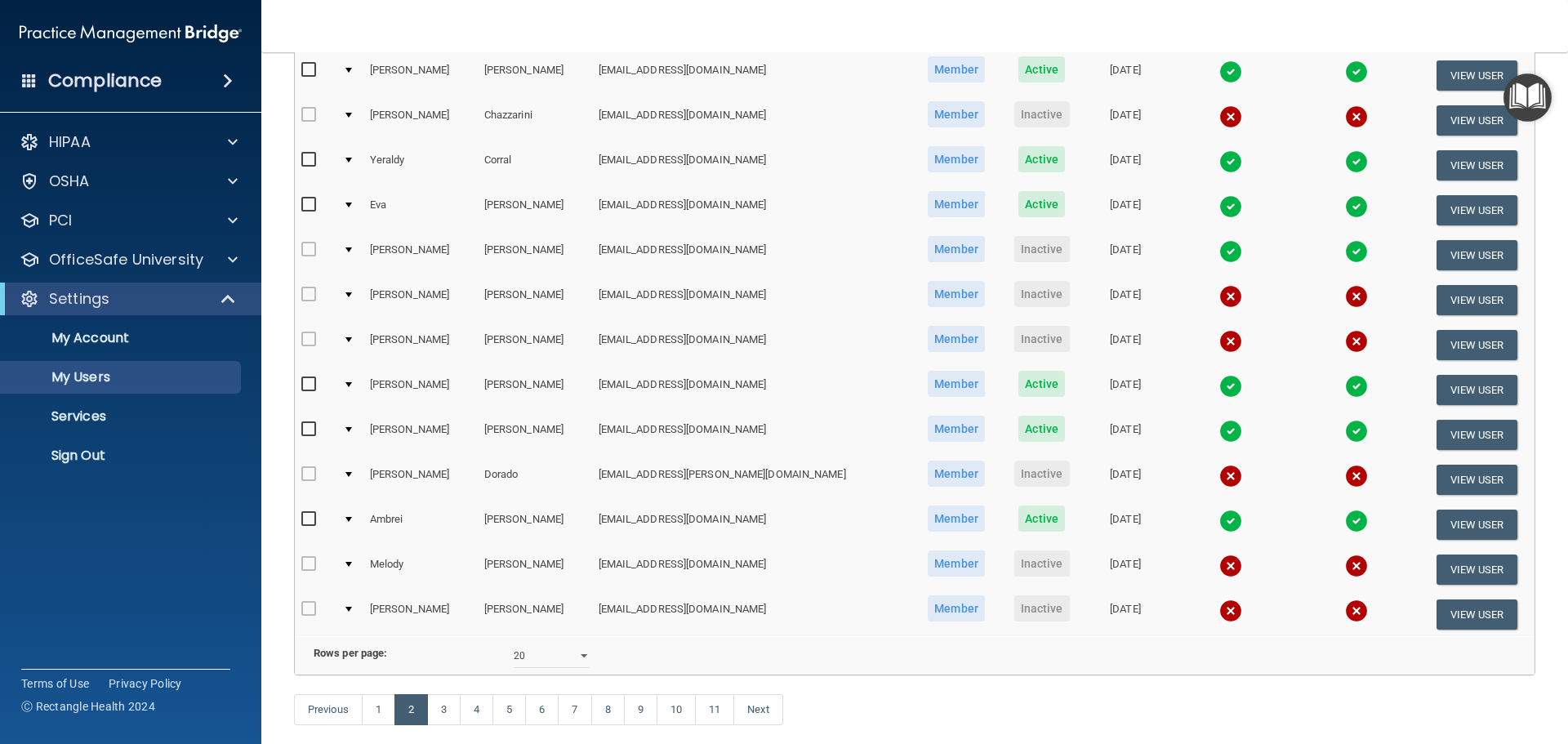
scroll to position [530, 0]
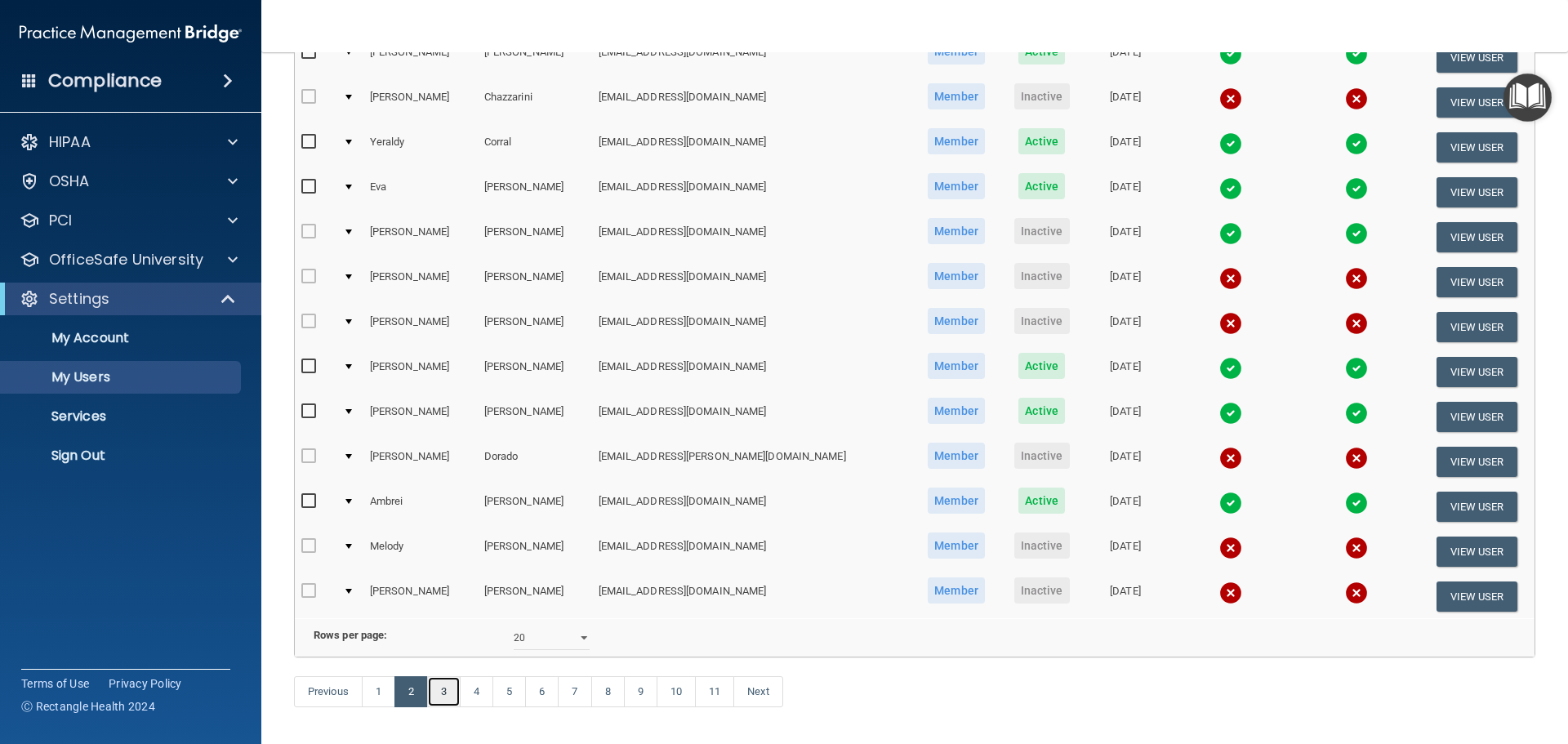
click at [444, 708] on link "3" at bounding box center [444, 692] width 34 height 31
select select "20"
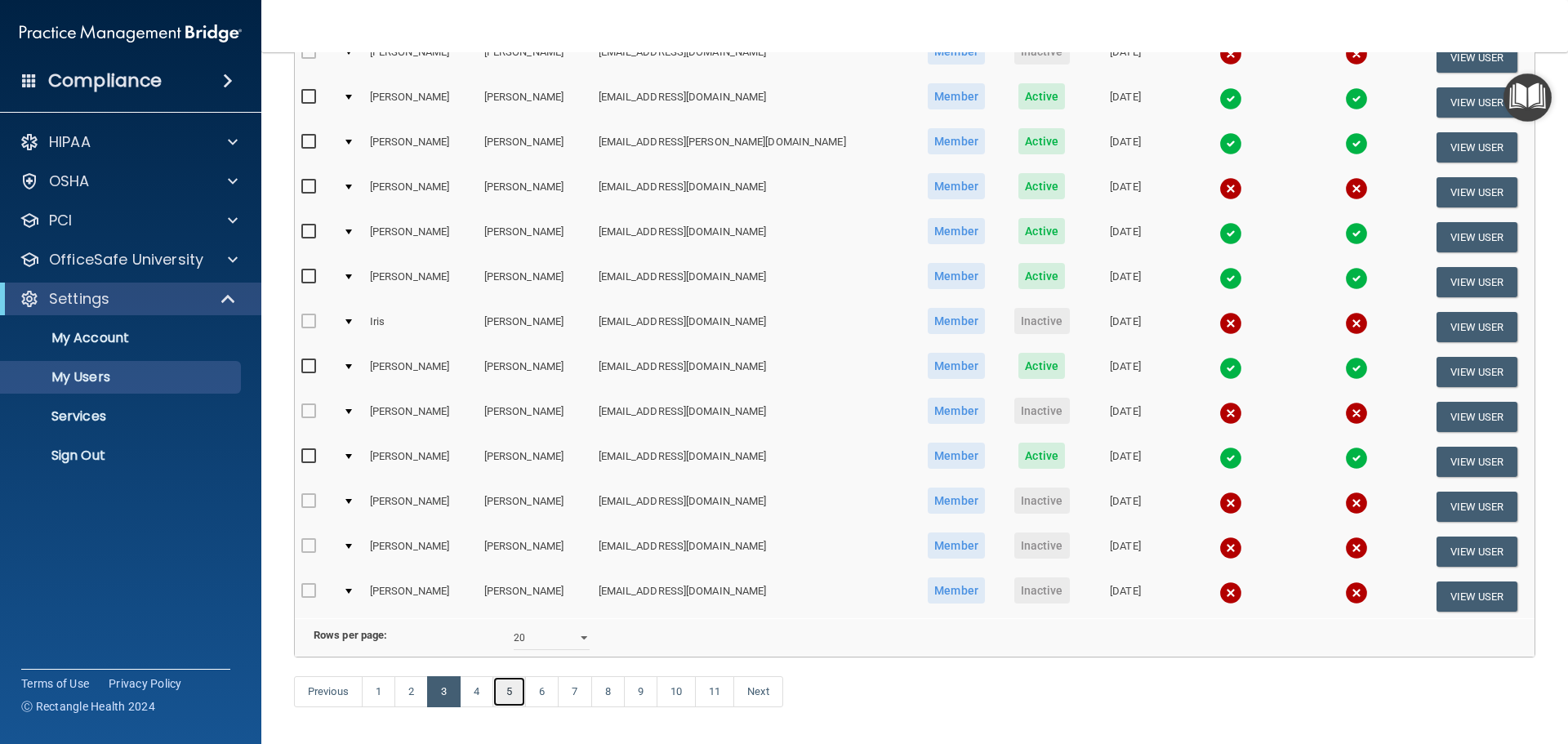
click at [511, 708] on link "5" at bounding box center [509, 692] width 34 height 31
select select "20"
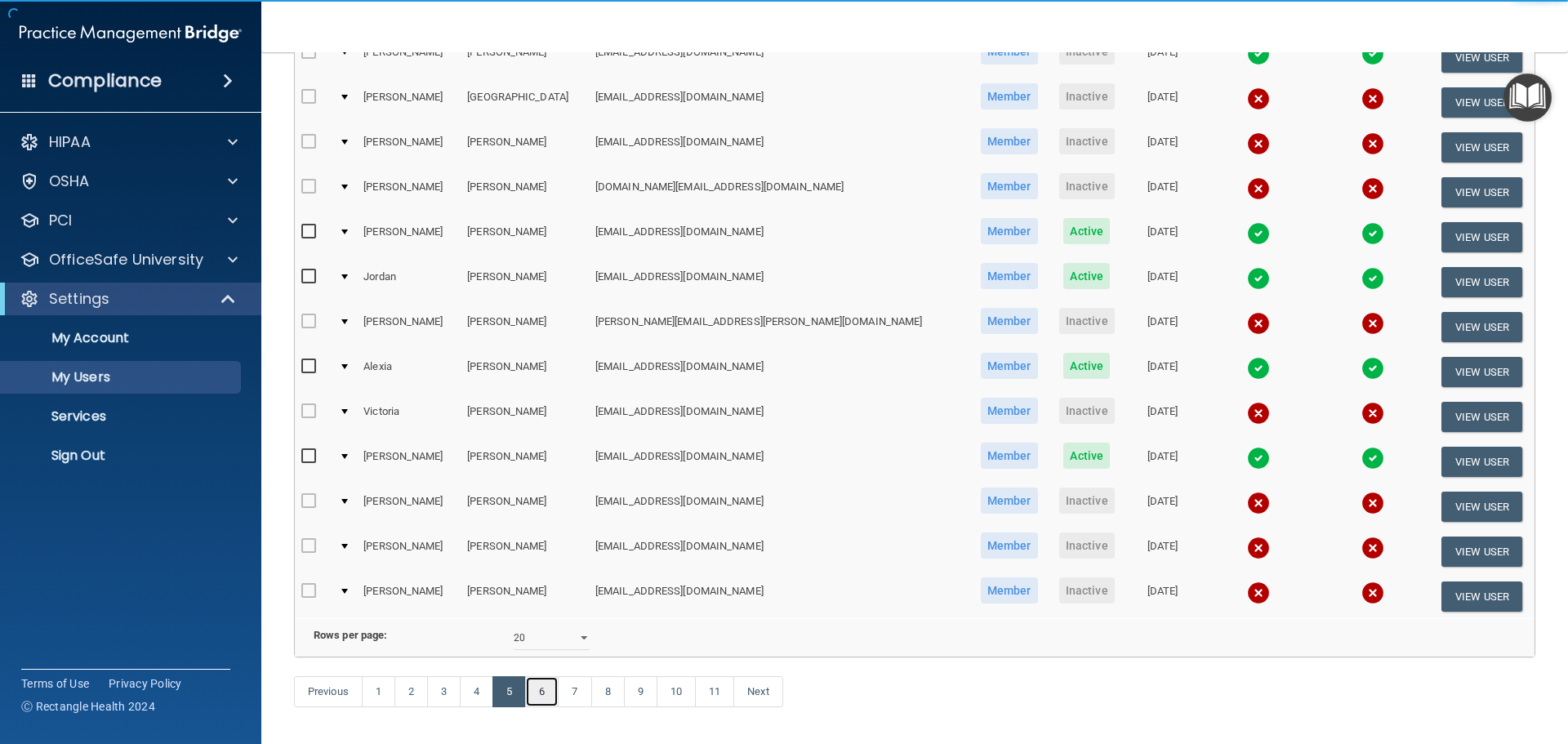
click at [546, 708] on link "6" at bounding box center [542, 692] width 34 height 31
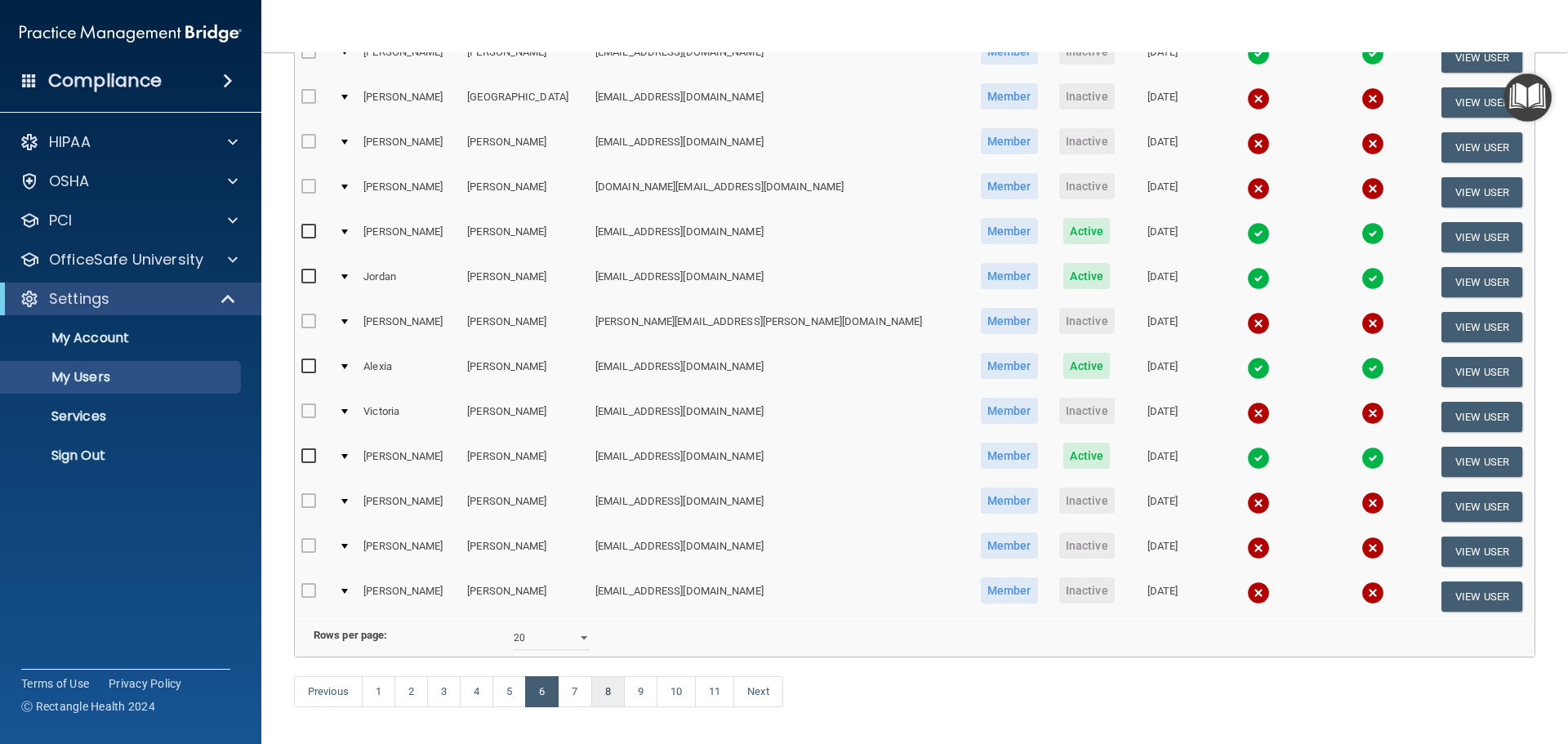
select select "20"
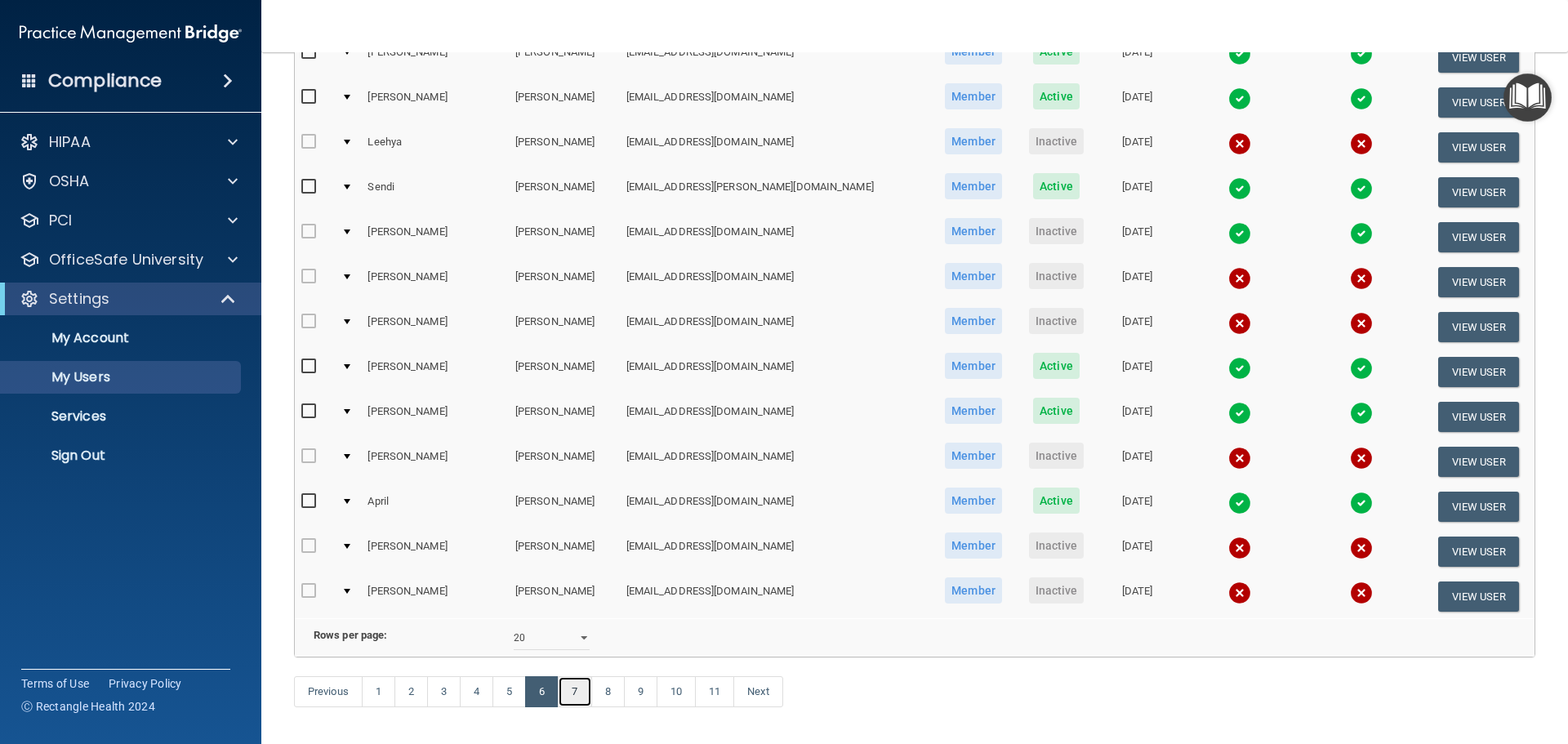
click at [589, 708] on link "7" at bounding box center [574, 692] width 34 height 31
select select "20"
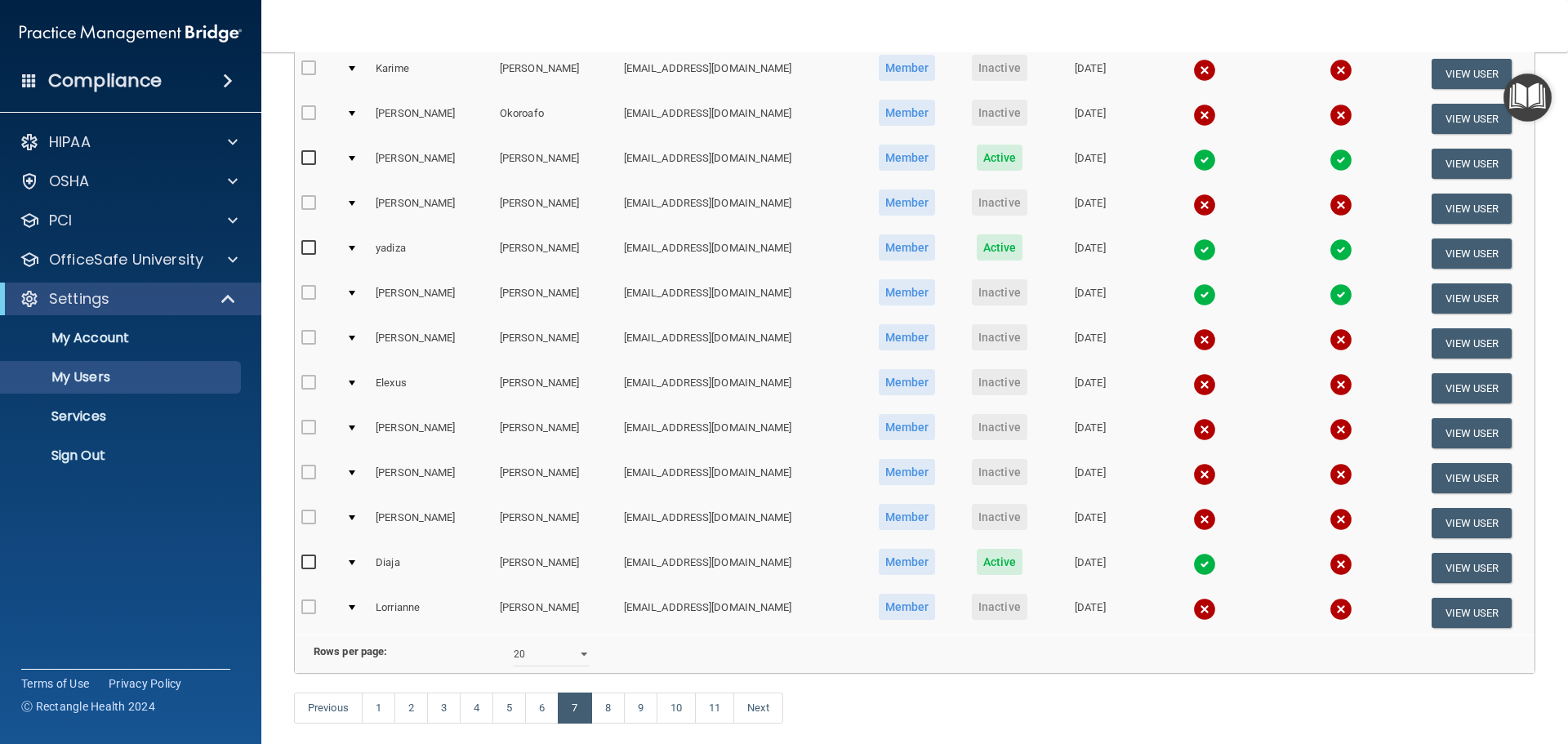
scroll to position [525, 0]
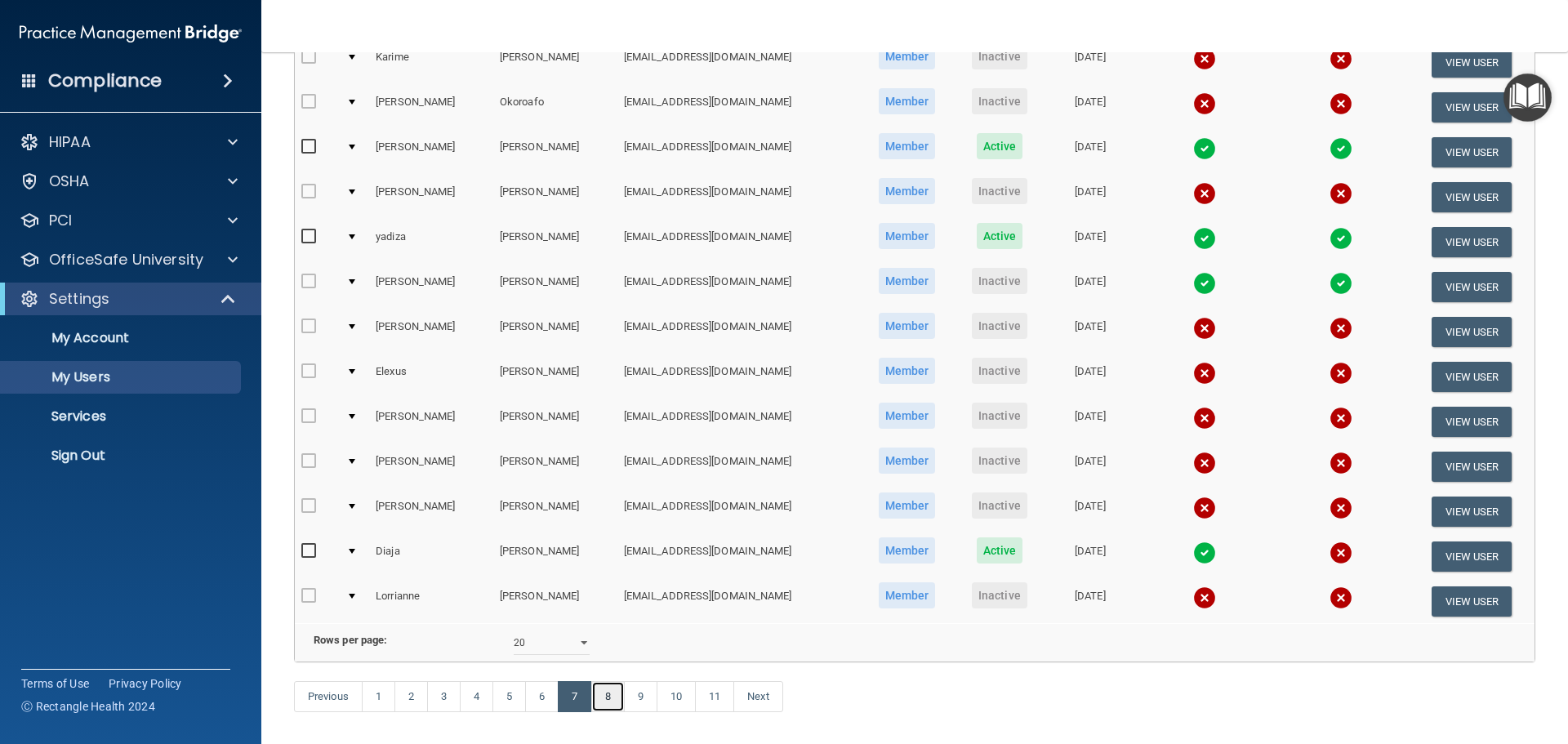
click at [614, 712] on link "8" at bounding box center [608, 697] width 34 height 31
select select "20"
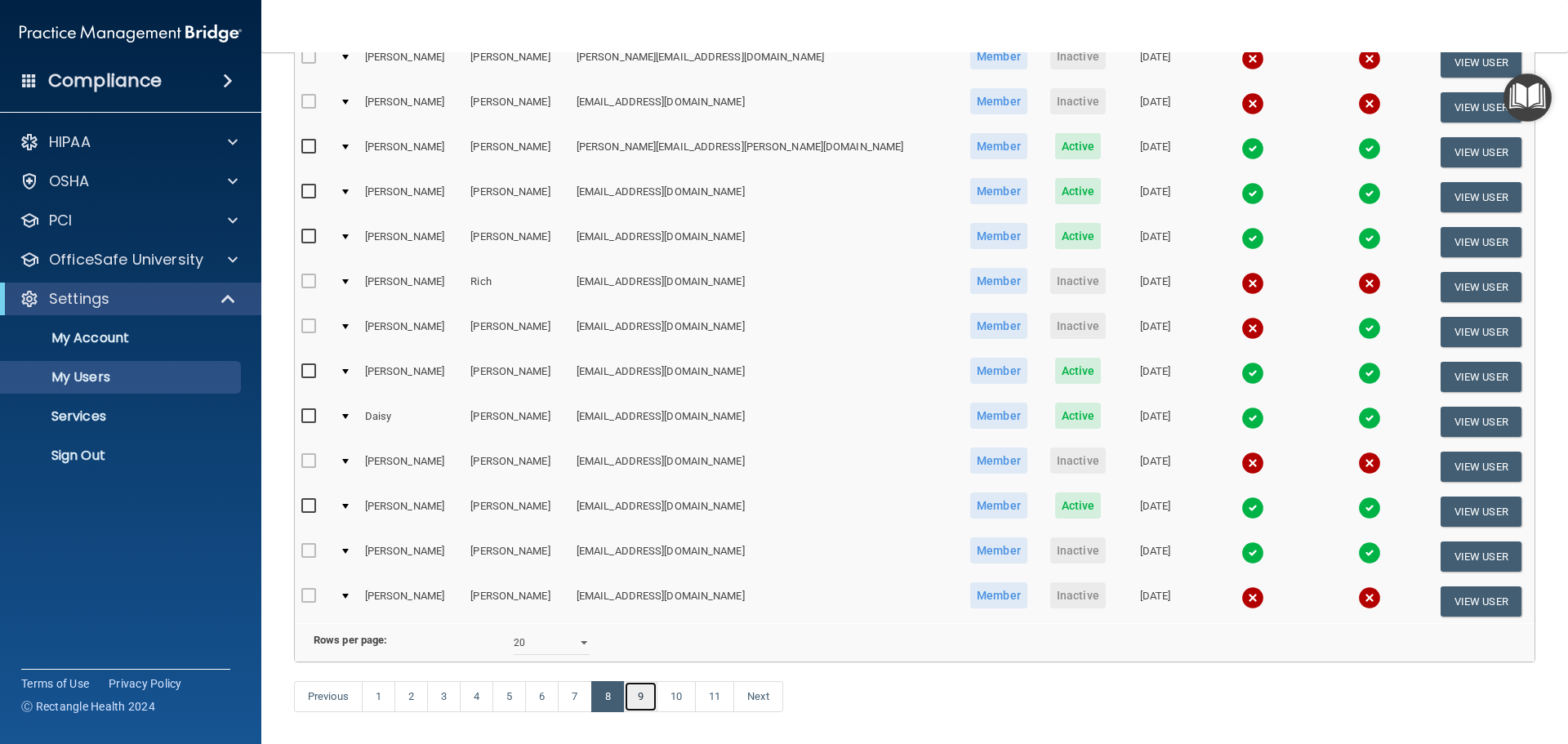
click at [658, 712] on link "9" at bounding box center [640, 697] width 34 height 31
select select "20"
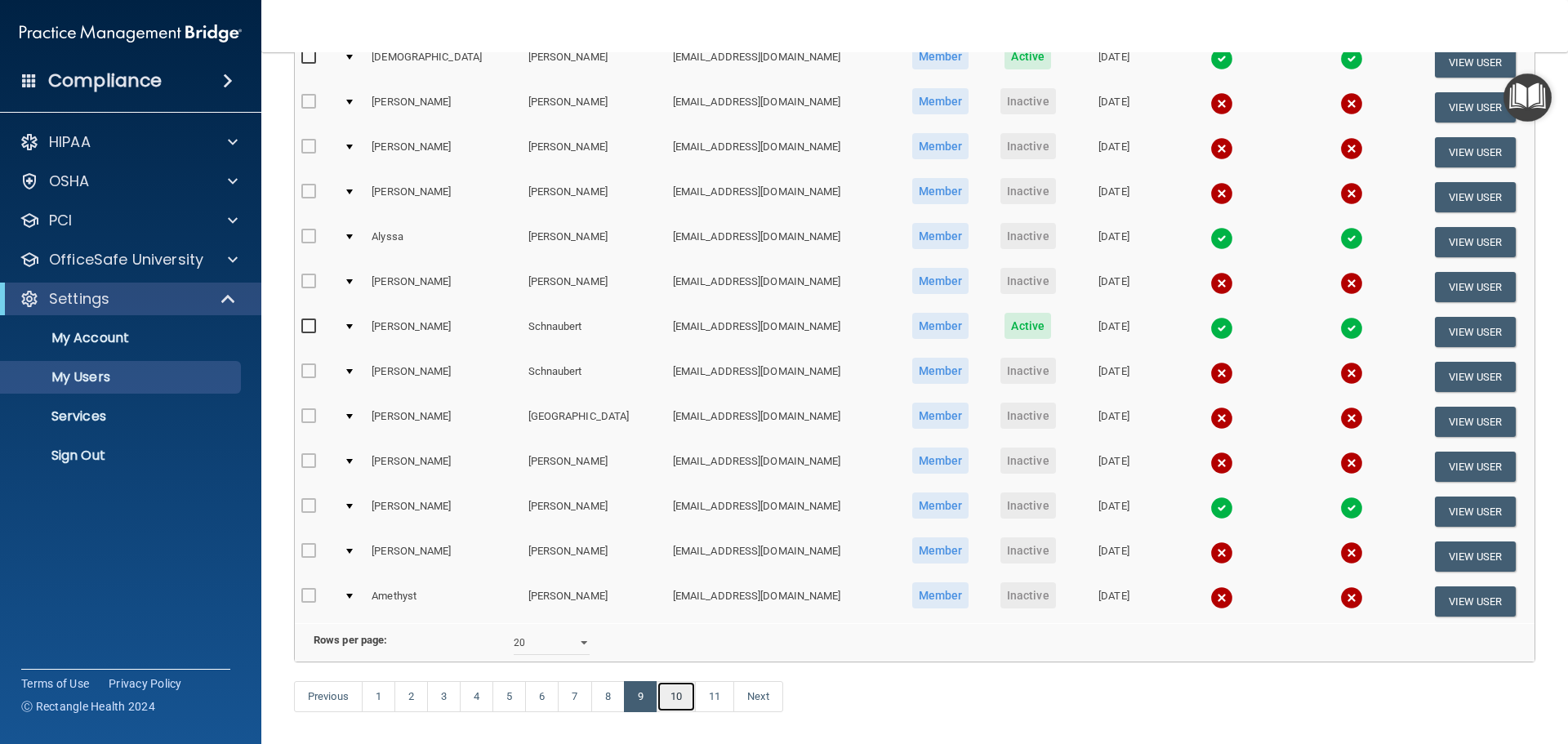
click at [678, 712] on link "10" at bounding box center [677, 697] width 40 height 31
select select "20"
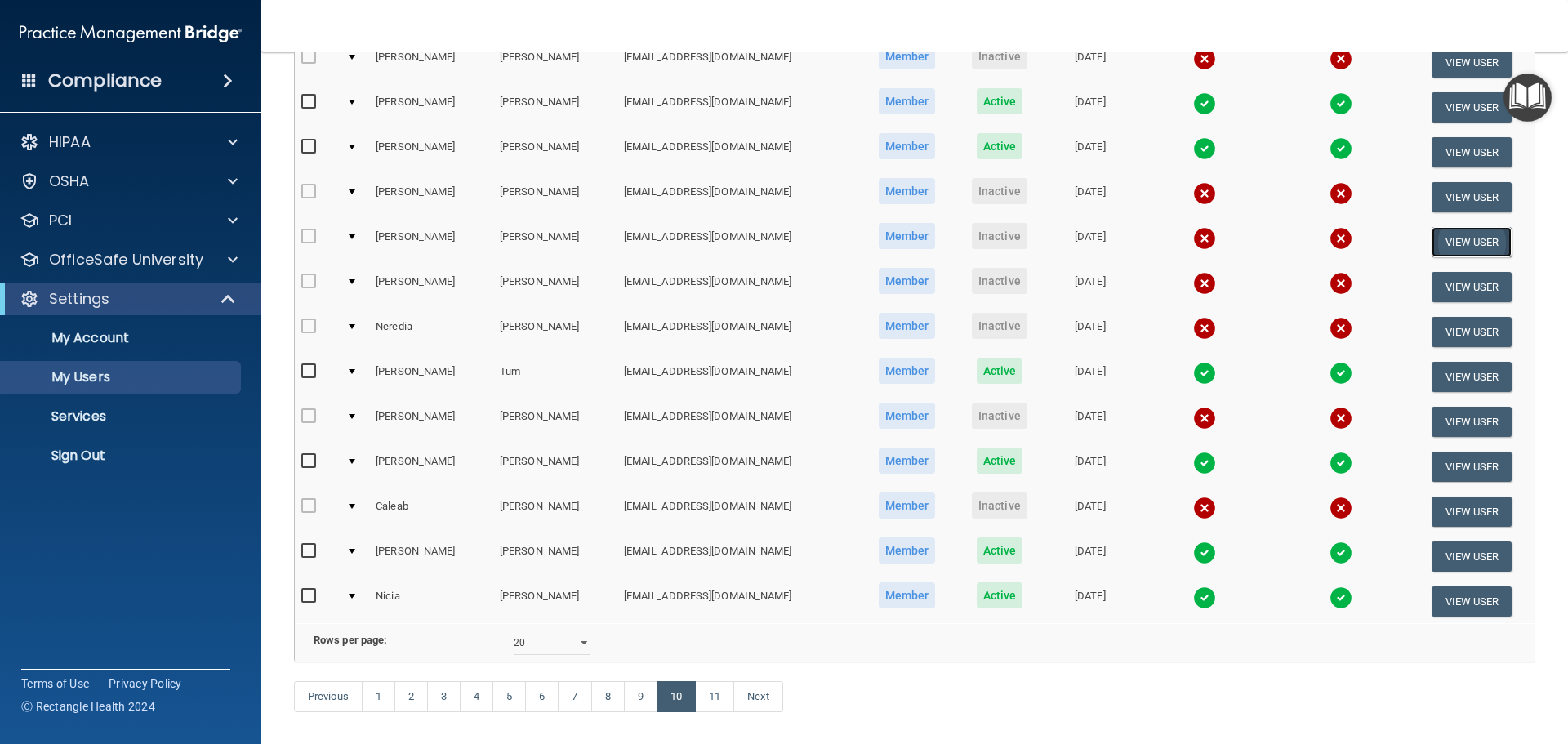
click at [1461, 238] on button "View User" at bounding box center [1472, 242] width 81 height 30
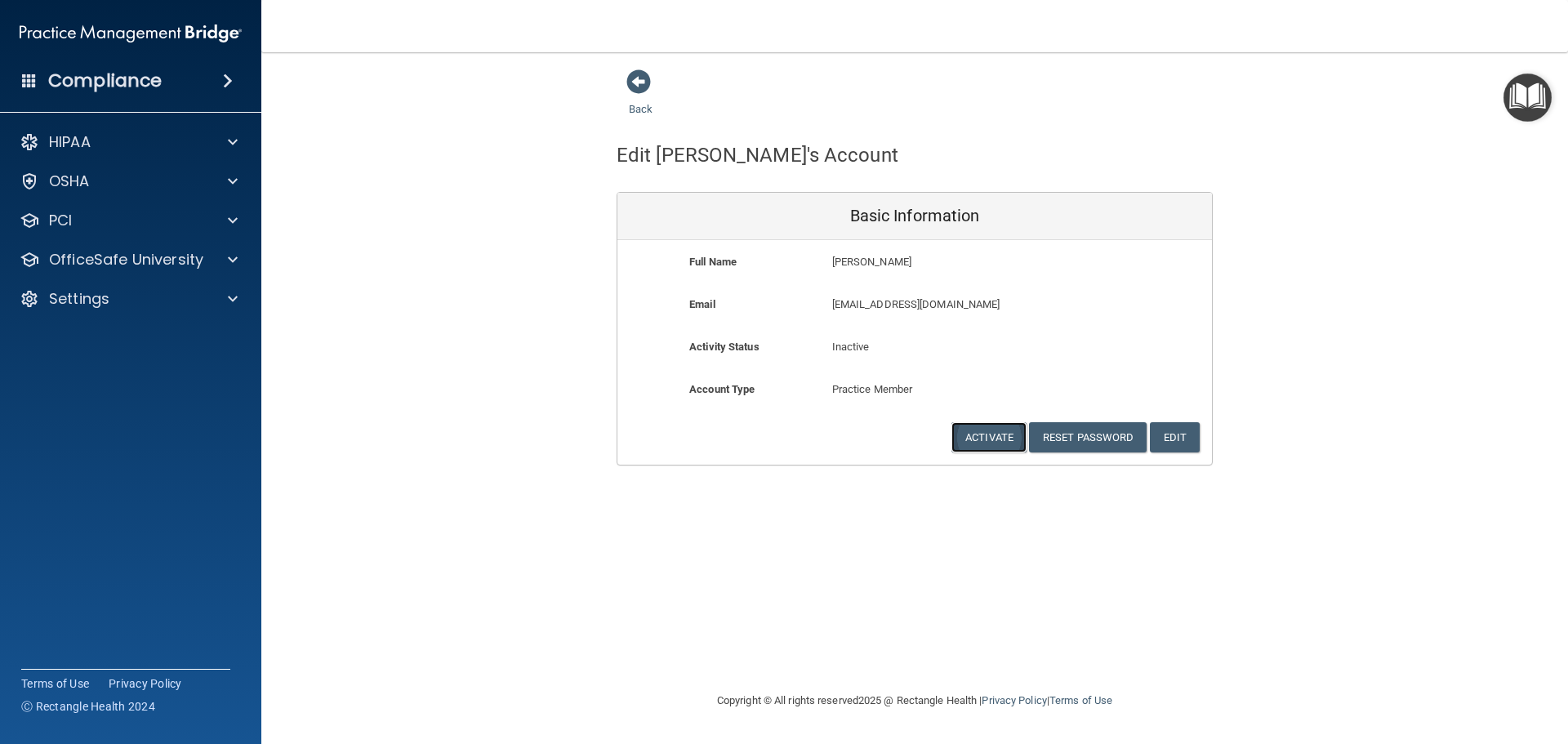
click at [990, 439] on button "Activate" at bounding box center [989, 437] width 75 height 30
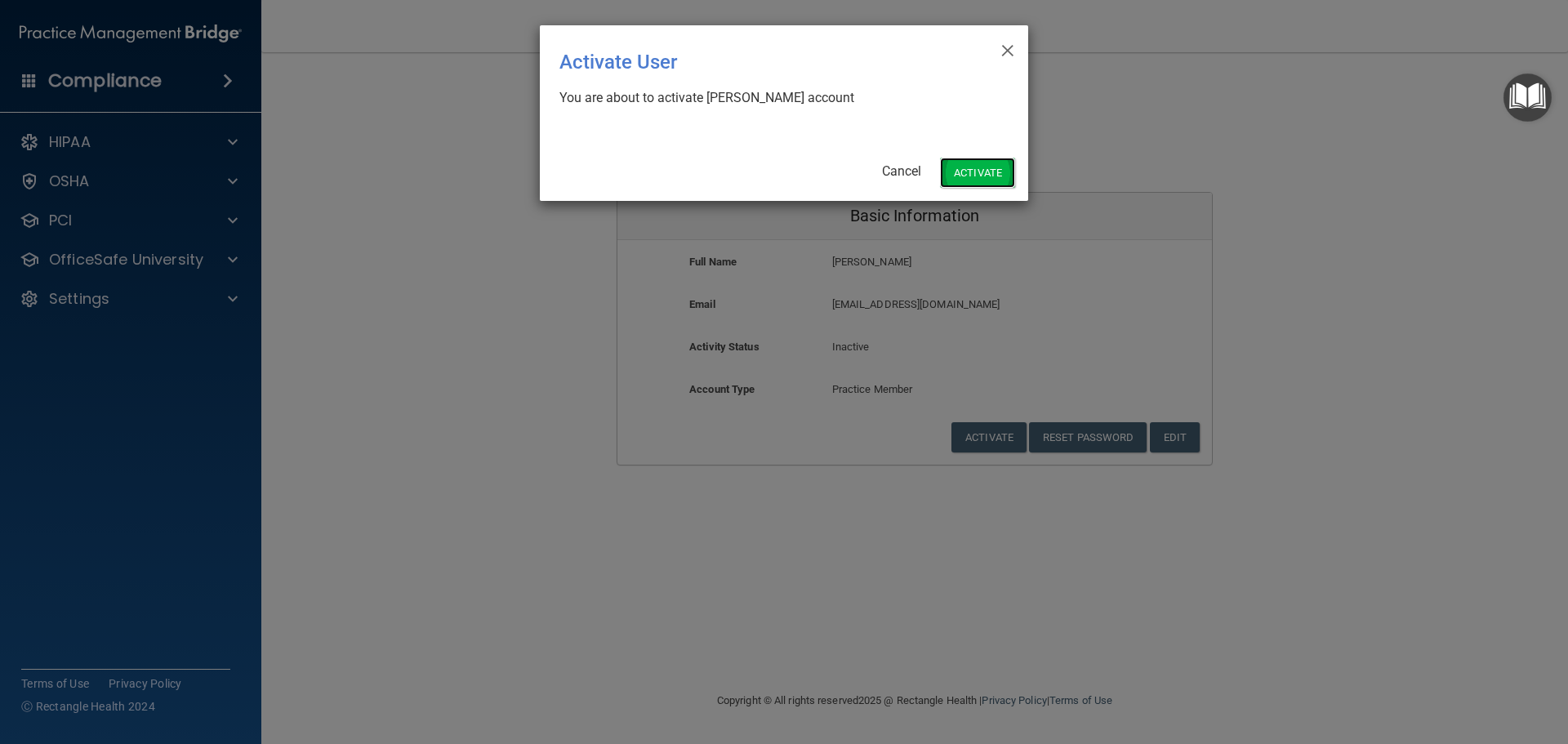
click at [982, 175] on button "Activate" at bounding box center [977, 172] width 75 height 30
